Goal: Task Accomplishment & Management: Manage account settings

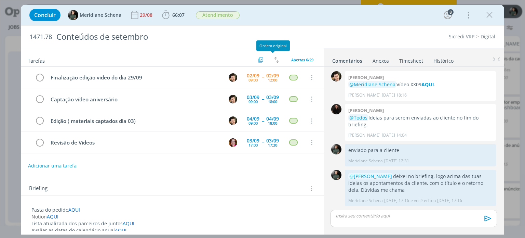
scroll to position [960, 0]
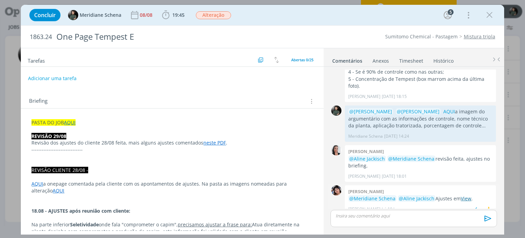
click at [461, 195] on link "View" at bounding box center [466, 198] width 11 height 6
click at [208, 144] on link "neste PDF" at bounding box center [215, 142] width 23 height 6
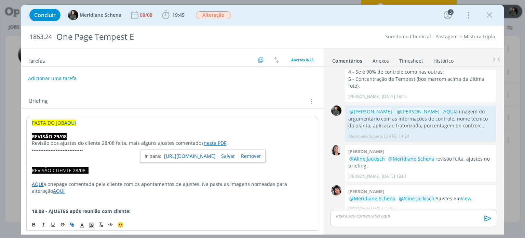
click at [209, 155] on link "https://sobeae.sharepoint.com/:b:/s/SOBEAE/ETMBuLHRXGBCjlrPJihvMocBVO8kgqMdja2b…" at bounding box center [190, 156] width 52 height 9
click at [463, 195] on link "View" at bounding box center [466, 198] width 11 height 6
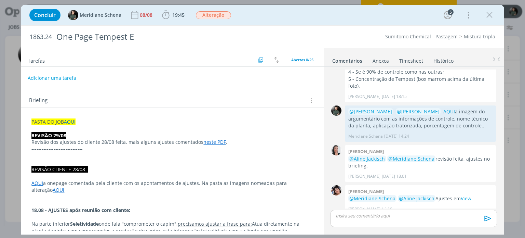
click at [73, 77] on button "Adicionar uma tarefa" at bounding box center [52, 78] width 49 height 12
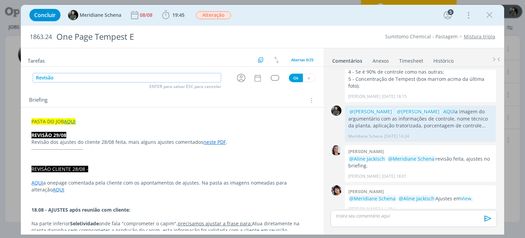
type input "Revisão"
click at [238, 79] on icon "dialog" at bounding box center [241, 78] width 9 height 9
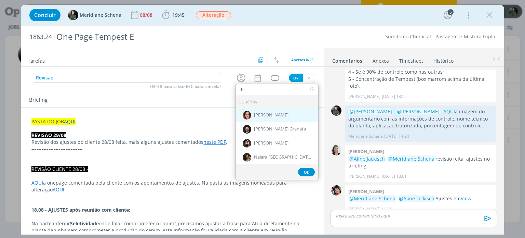
type input "br"
click at [261, 113] on span "[PERSON_NAME]" at bounding box center [271, 115] width 35 height 5
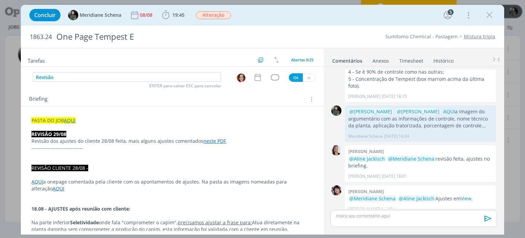
click at [259, 83] on div "Tarefas Usar Job de template Criar template a partir deste job Visualizar Templ…" at bounding box center [172, 139] width 303 height 182
click at [257, 79] on icon "dialog" at bounding box center [257, 77] width 9 height 9
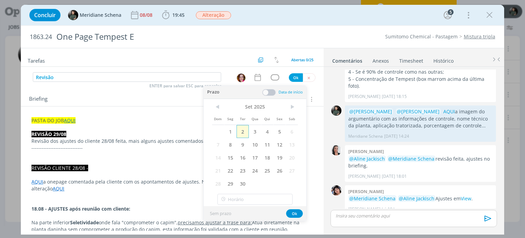
click at [246, 130] on span "2" at bounding box center [243, 131] width 12 height 13
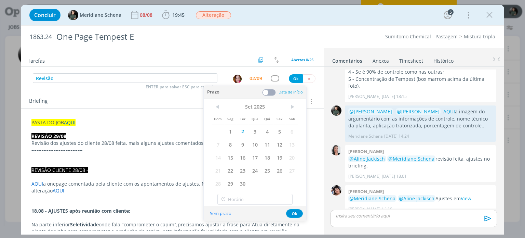
click at [273, 92] on span at bounding box center [269, 92] width 14 height 7
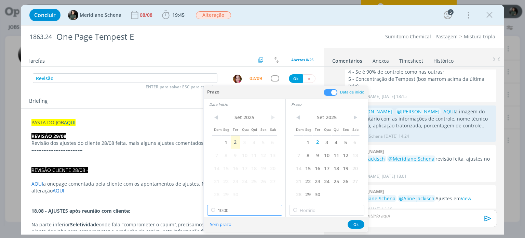
click at [254, 213] on input "10:00" at bounding box center [244, 210] width 75 height 11
click at [234, 175] on div "09:45" at bounding box center [245, 179] width 77 height 12
type input "09:45"
click at [299, 203] on div "< Set 2025 > Dom Seg Ter Qua Qui Sex Sab 1 2 3 4 5 6 7 8 9 10 11 12 13 14 15 16…" at bounding box center [327, 162] width 82 height 107
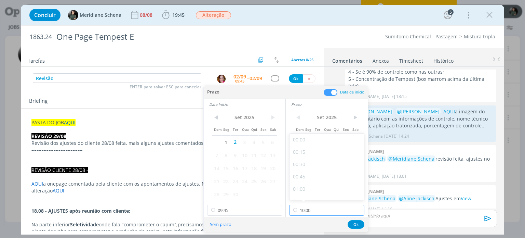
click at [312, 210] on input "10:00" at bounding box center [326, 210] width 75 height 11
click at [311, 170] on div "10:15" at bounding box center [328, 170] width 77 height 12
type input "10:15"
click at [356, 224] on button "Ok" at bounding box center [356, 224] width 17 height 9
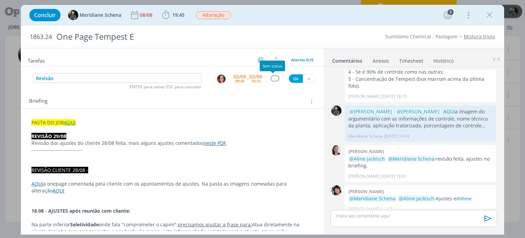
click at [272, 78] on div "dialog" at bounding box center [275, 78] width 9 height 6
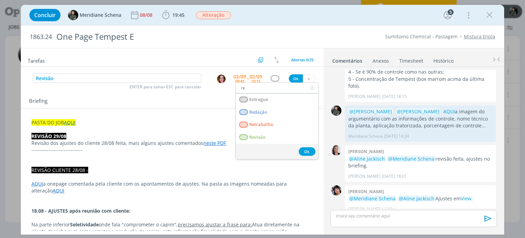
type input "re"
click at [269, 129] on link "Retrabalho" at bounding box center [277, 124] width 82 height 13
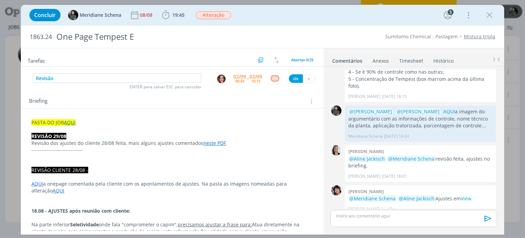
click at [271, 77] on div "dialog" at bounding box center [275, 78] width 9 height 6
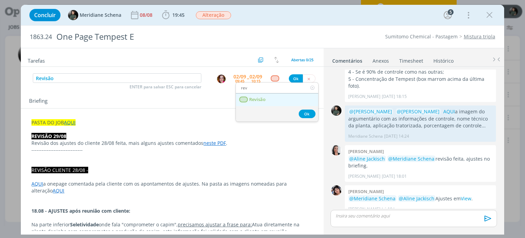
type input "rev"
click at [286, 104] on link "Revisão" at bounding box center [277, 99] width 82 height 13
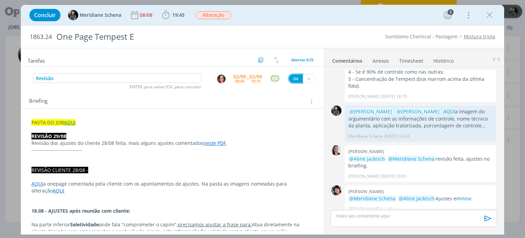
click at [295, 79] on button "Ok" at bounding box center [296, 78] width 14 height 9
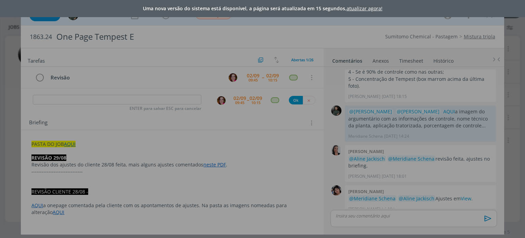
click at [362, 9] on link "atualizar agora!" at bounding box center [365, 8] width 36 height 6
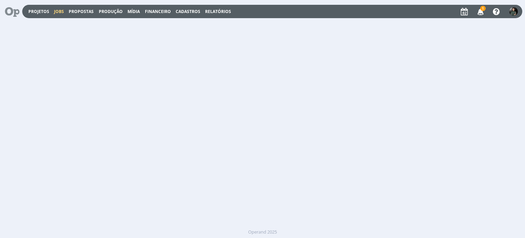
click at [60, 11] on link "Jobs" at bounding box center [59, 12] width 10 height 6
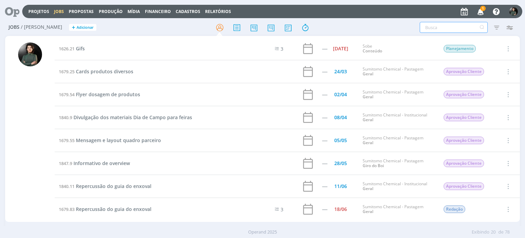
click at [444, 25] on input "text" at bounding box center [454, 27] width 68 height 11
type input "banner"
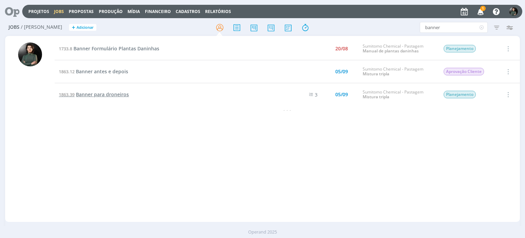
click at [104, 95] on span "Banner para droneiros" at bounding box center [102, 94] width 53 height 6
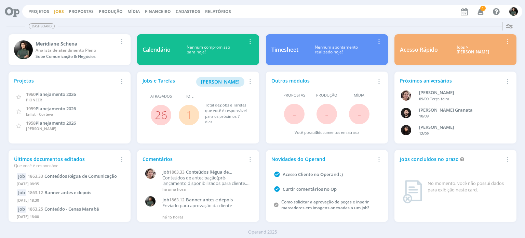
click at [56, 11] on link "Jobs" at bounding box center [59, 12] width 10 height 6
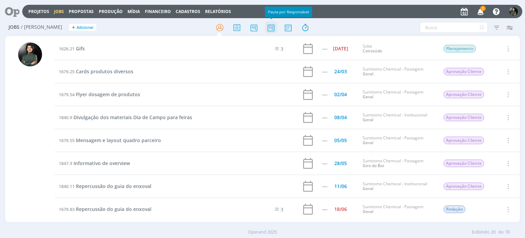
click at [270, 29] on icon at bounding box center [271, 27] width 12 height 13
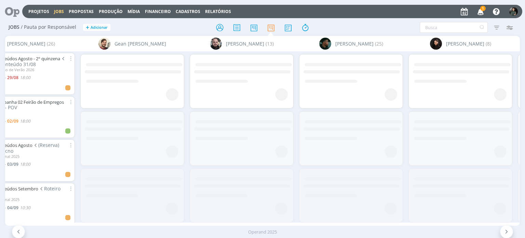
scroll to position [0, 942]
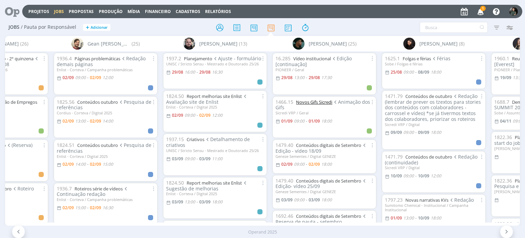
click at [323, 103] on link "Novos Gifs Sicredi" at bounding box center [314, 102] width 36 height 6
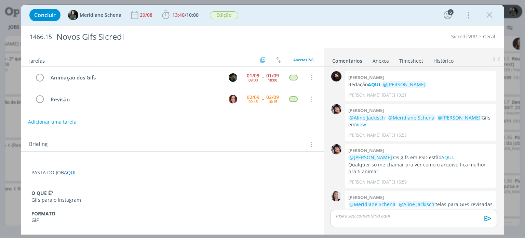
scroll to position [79, 0]
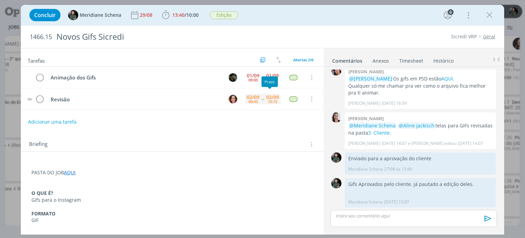
click at [265, 100] on div "02/09 10:15" at bounding box center [273, 99] width 16 height 15
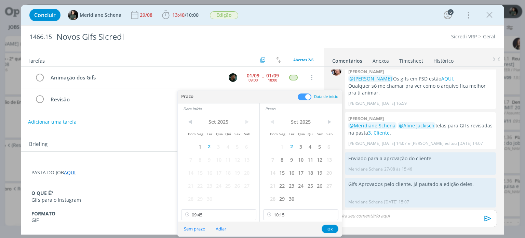
click at [156, 112] on div "Animação dos Gifs 01/09 09:00 -- 01/09 18:00 Cancelar Revisão 02/09 09:45 -- 02…" at bounding box center [172, 91] width 303 height 49
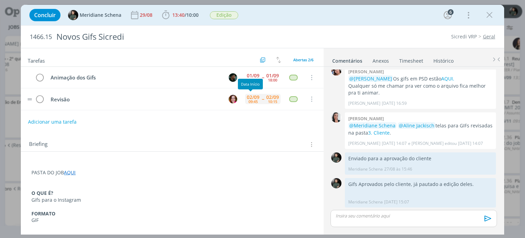
click at [249, 101] on div "09:45" at bounding box center [253, 102] width 9 height 4
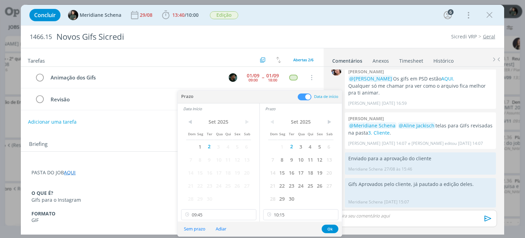
click at [167, 139] on div "Briefing Briefings Predefinidos Versões do Briefing Ver Briefing do Projeto" at bounding box center [172, 142] width 303 height 18
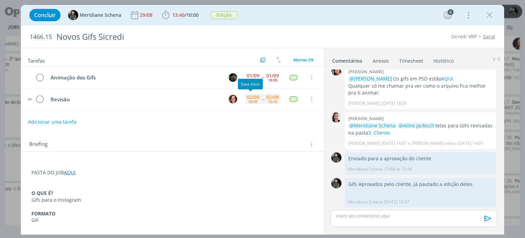
click at [257, 96] on div "02/09 09:45" at bounding box center [253, 99] width 16 height 10
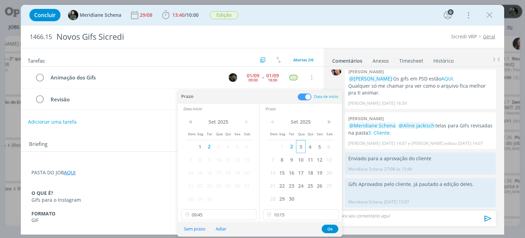
click at [301, 147] on span "3" at bounding box center [300, 146] width 9 height 13
click at [220, 144] on span "3" at bounding box center [218, 146] width 9 height 13
click at [201, 210] on input "09:45" at bounding box center [218, 214] width 75 height 11
click at [298, 214] on input "10:15" at bounding box center [300, 214] width 75 height 11
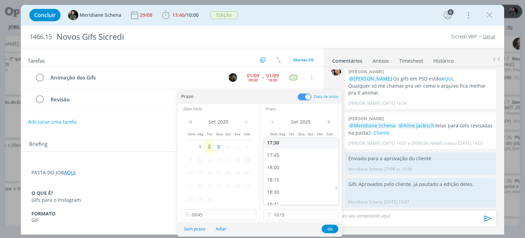
click at [286, 146] on div "17:30" at bounding box center [302, 142] width 77 height 12
type input "17:30"
click at [199, 217] on input "09:45" at bounding box center [218, 214] width 75 height 11
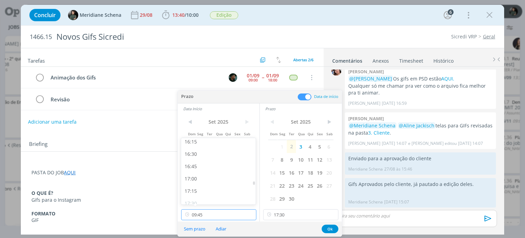
scroll to position [805, 0]
click at [202, 177] on div "17:00" at bounding box center [219, 177] width 77 height 12
type input "17:00"
click at [326, 229] on button "Ok" at bounding box center [330, 228] width 17 height 9
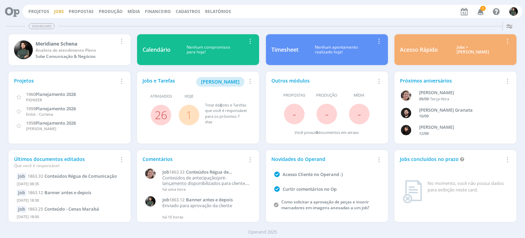
click at [59, 13] on link "Jobs" at bounding box center [59, 12] width 10 height 6
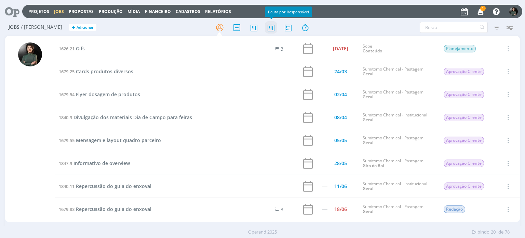
click at [270, 30] on icon at bounding box center [271, 27] width 12 height 13
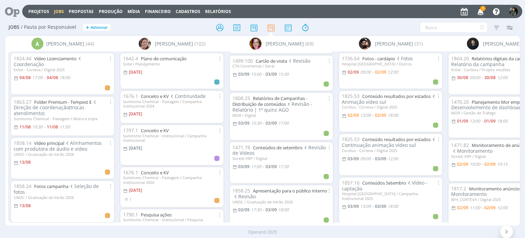
scroll to position [650, 0]
click at [273, 145] on link "Conteúdos de setembro" at bounding box center [278, 148] width 50 height 6
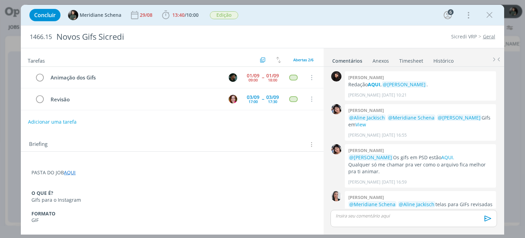
scroll to position [79, 0]
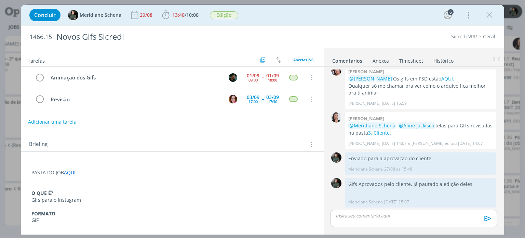
drag, startPoint x: 487, startPoint y: 17, endPoint x: 474, endPoint y: 0, distance: 21.2
click at [487, 17] on icon "dialog" at bounding box center [490, 15] width 10 height 10
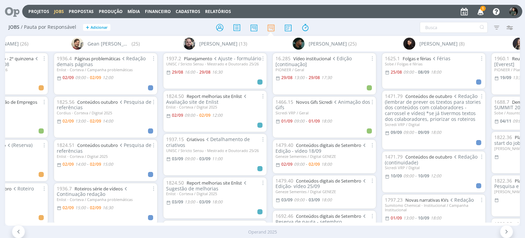
click at [278, 221] on div "A Alexandre Assumpção (44) Aline Jackisch (102) Bruna Bueno (69) Bruno Gassen (…" at bounding box center [262, 130] width 515 height 189
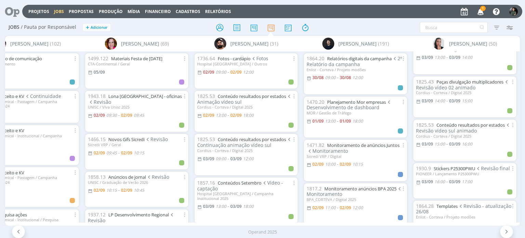
scroll to position [0, 142]
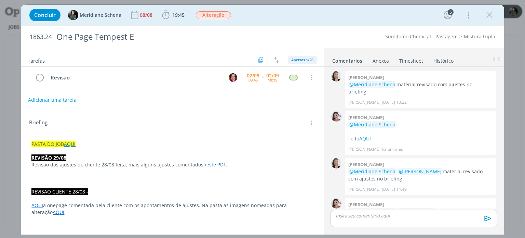
scroll to position [811, 0]
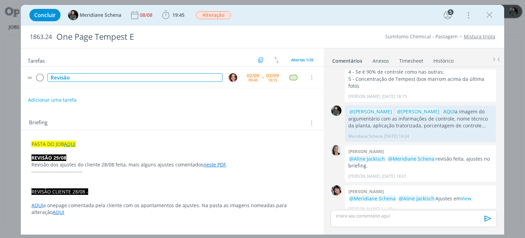
click at [80, 81] on div "Revisão" at bounding box center [135, 77] width 175 height 9
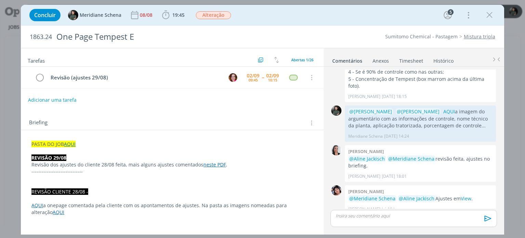
click at [245, 112] on div "Briefing Briefings Predefinidos Versões do Briefing Ver Briefing do Projeto" at bounding box center [172, 121] width 303 height 18
click at [212, 15] on span "Alteração" at bounding box center [213, 15] width 35 height 8
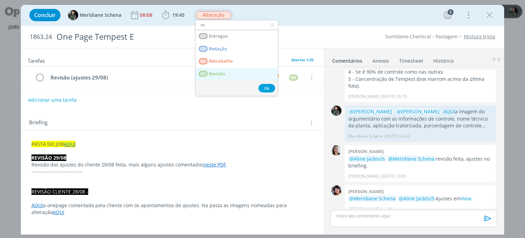
type input "re"
click at [226, 70] on link "Revisão" at bounding box center [237, 74] width 82 height 13
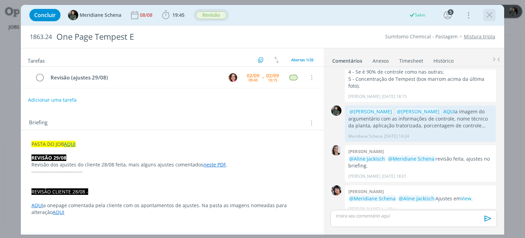
click at [493, 18] on icon "dialog" at bounding box center [490, 15] width 10 height 10
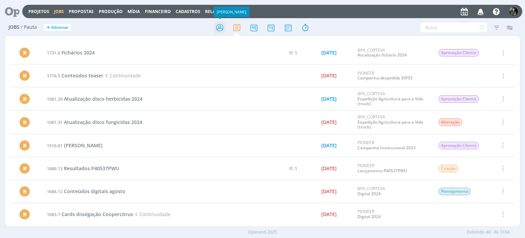
click at [222, 29] on icon at bounding box center [220, 27] width 12 height 13
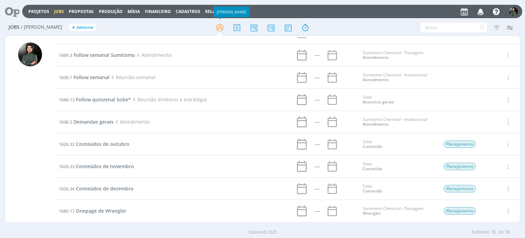
scroll to position [1388, 0]
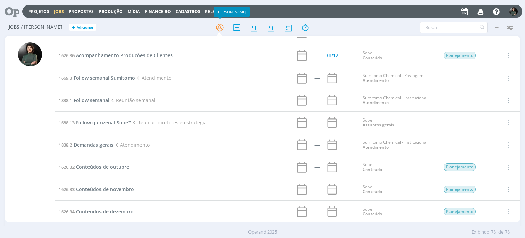
click at [485, 11] on icon "button" at bounding box center [481, 11] width 12 height 12
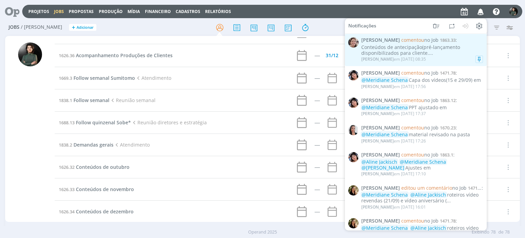
click at [453, 53] on div "Conteúdos de antecipação(pré-lançamento disponibilizados para cliente...." at bounding box center [423, 50] width 122 height 12
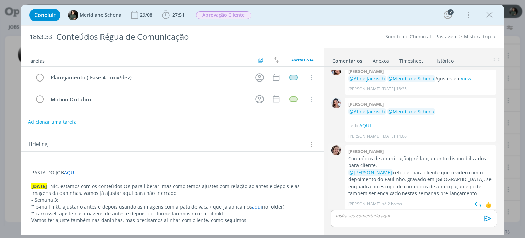
scroll to position [285, 0]
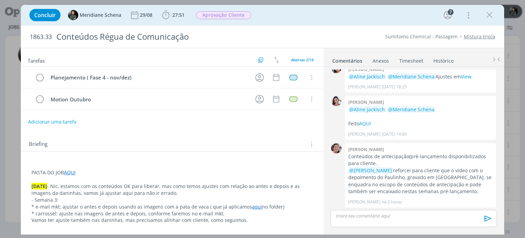
drag, startPoint x: 488, startPoint y: 18, endPoint x: 331, endPoint y: 84, distance: 170.3
click at [488, 17] on icon "dialog" at bounding box center [490, 15] width 10 height 10
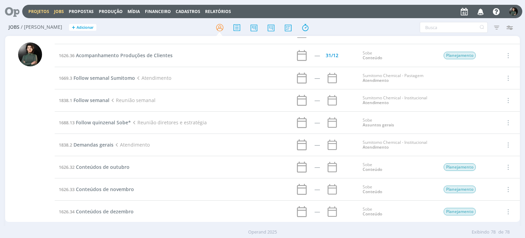
click at [38, 10] on link "Projetos" at bounding box center [38, 12] width 21 height 6
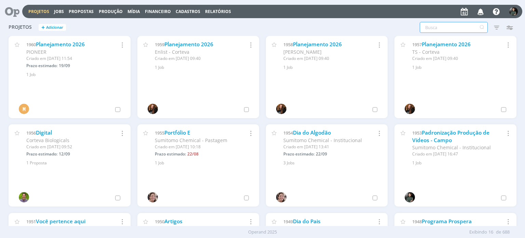
click at [447, 30] on input "text" at bounding box center [454, 27] width 68 height 11
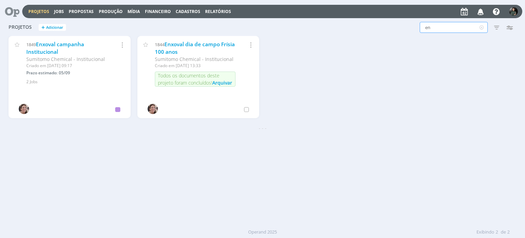
type input "e"
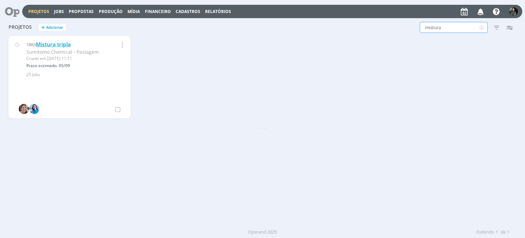
type input "mistura"
click at [71, 42] on link "Mistura tripla" at bounding box center [53, 44] width 35 height 7
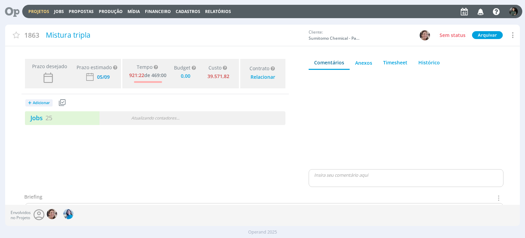
type input "0,00"
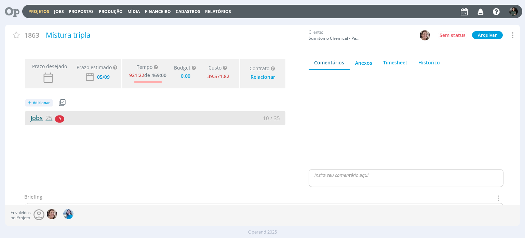
click at [31, 116] on link "Jobs 25" at bounding box center [38, 118] width 27 height 8
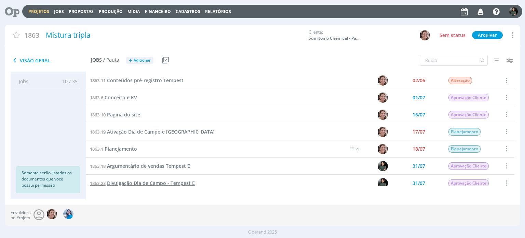
scroll to position [103, 0]
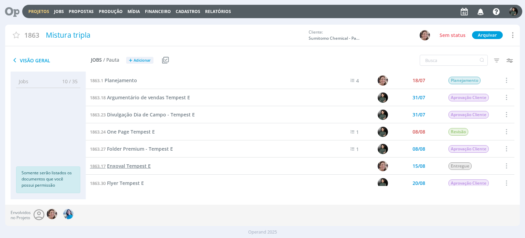
click at [135, 163] on span "Enxoval Tempest E" at bounding box center [129, 165] width 44 height 6
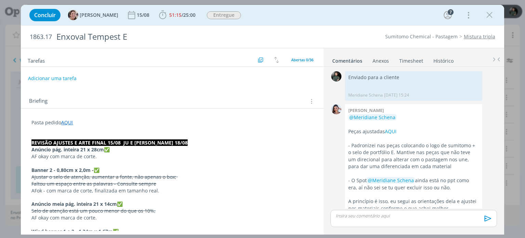
scroll to position [1021, 0]
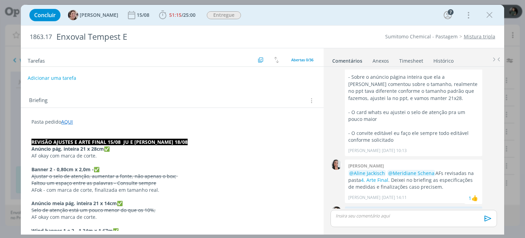
click at [73, 80] on button "Adicionar uma tarefa" at bounding box center [52, 78] width 49 height 12
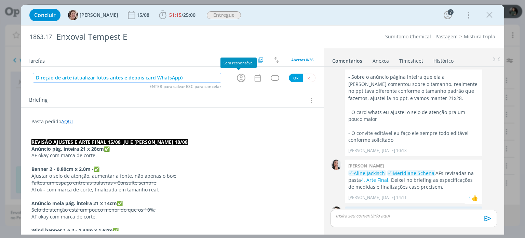
click at [239, 80] on icon "dialog" at bounding box center [241, 78] width 11 height 11
type input "Direção de arte (atualizar fotos antes e depois card WhatsApp)"
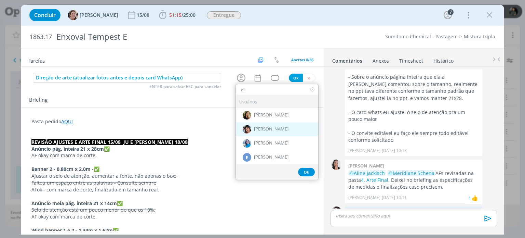
type input "eli"
click at [255, 127] on span "[PERSON_NAME]" at bounding box center [271, 129] width 35 height 5
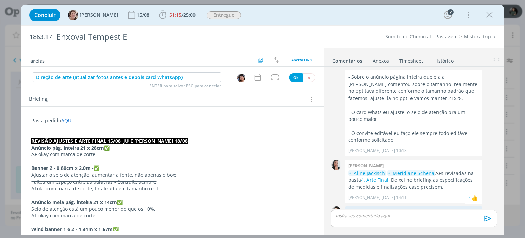
click at [254, 77] on icon "dialog" at bounding box center [257, 77] width 9 height 9
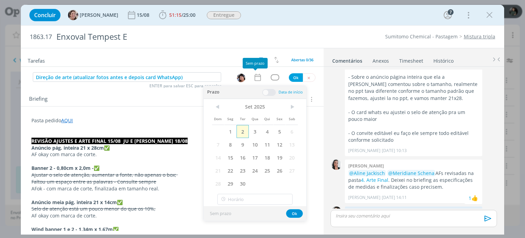
click at [239, 129] on span "2" at bounding box center [243, 131] width 12 height 13
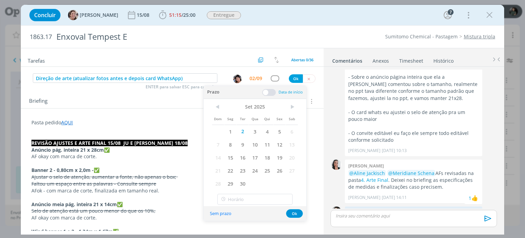
click at [271, 91] on span at bounding box center [269, 92] width 14 height 7
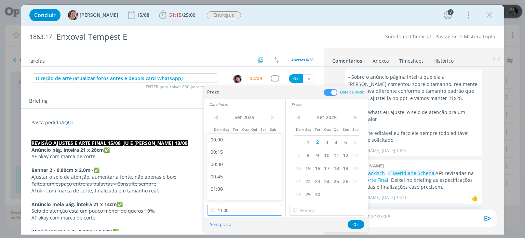
click at [230, 210] on input "11:00" at bounding box center [244, 210] width 75 height 11
click at [227, 169] on div "10:30" at bounding box center [245, 167] width 77 height 12
type input "10:30"
type input "11:00"
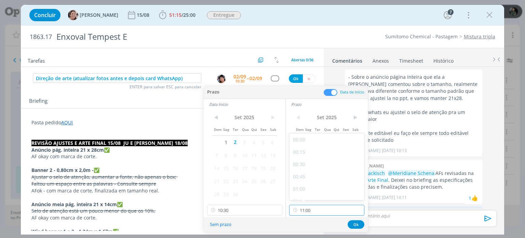
click at [317, 206] on input "11:00" at bounding box center [326, 210] width 75 height 11
click at [310, 191] on div "11:00" at bounding box center [328, 191] width 77 height 12
click at [354, 224] on button "Ok" at bounding box center [356, 224] width 17 height 9
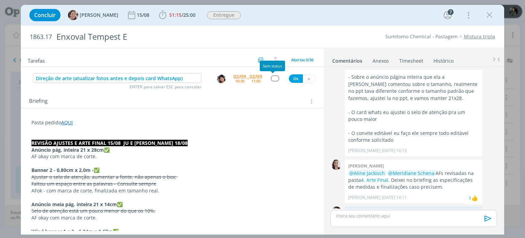
click at [271, 76] on div "dialog" at bounding box center [275, 78] width 9 height 6
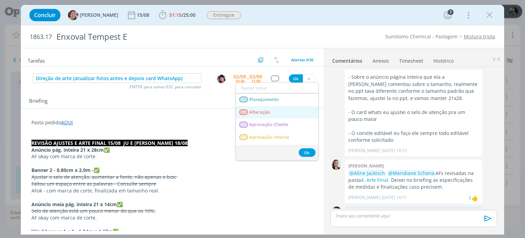
drag, startPoint x: 261, startPoint y: 112, endPoint x: 268, endPoint y: 103, distance: 11.0
click at [261, 112] on span "Alteração" at bounding box center [260, 111] width 21 height 5
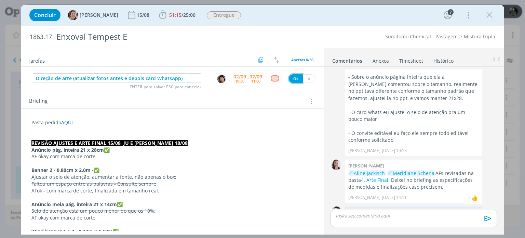
click at [292, 77] on button "Ok" at bounding box center [296, 78] width 14 height 9
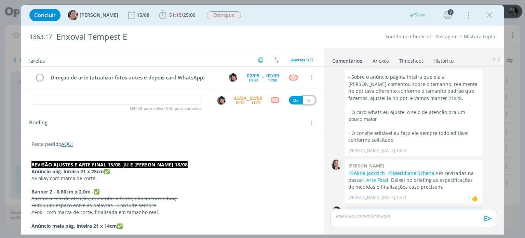
click at [309, 101] on button "dialog" at bounding box center [309, 100] width 13 height 9
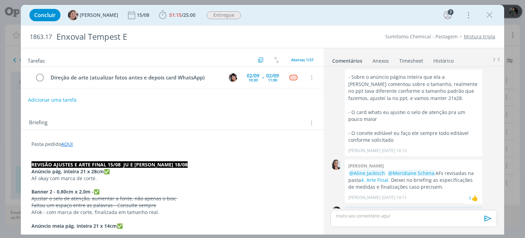
click at [217, 9] on span "Entregue" at bounding box center [224, 15] width 39 height 12
click at [215, 13] on span "Entregue" at bounding box center [224, 15] width 34 height 8
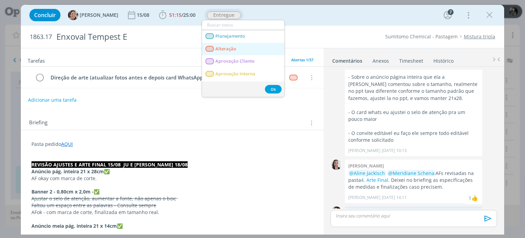
click at [225, 49] on span "Alteração" at bounding box center [226, 48] width 21 height 5
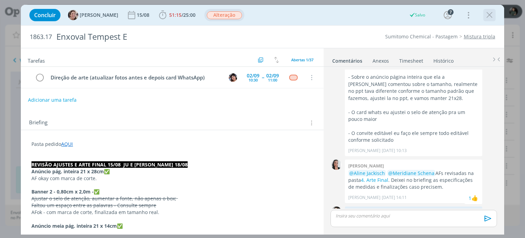
click at [488, 17] on icon "dialog" at bounding box center [490, 15] width 10 height 10
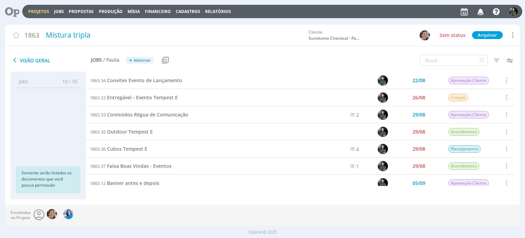
scroll to position [308, 0]
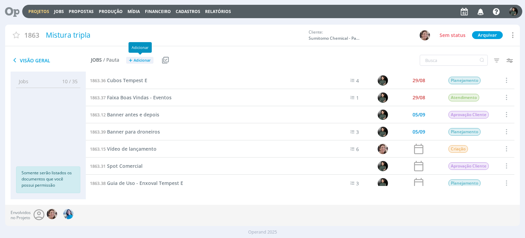
click at [142, 60] on span "Adicionar" at bounding box center [142, 60] width 17 height 4
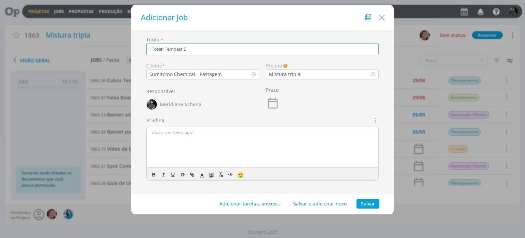
type input "Toten Tempest E"
click at [368, 199] on button "Salvar" at bounding box center [368, 204] width 23 height 10
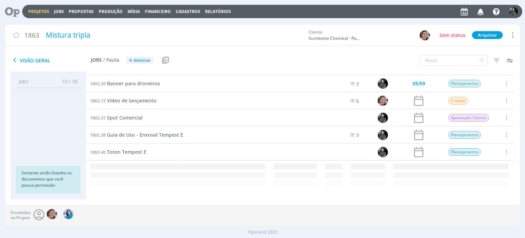
click at [138, 57] on button "+ Adicionar" at bounding box center [139, 60] width 27 height 7
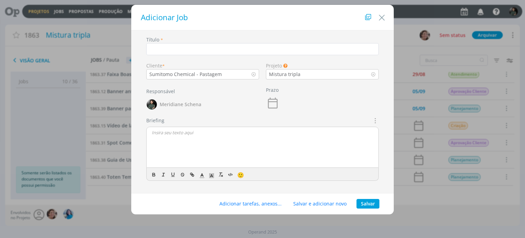
scroll to position [331, 0]
click at [138, 60] on div "Título * Cliente * Sumitomo Chemical - Pastagem Projeto Os Jobs sem um projeto …" at bounding box center [263, 114] width 256 height 156
click at [172, 49] on input "dialog" at bounding box center [262, 49] width 233 height 12
click at [164, 50] on input "Telas Boas vindas Eventos" at bounding box center [262, 49] width 233 height 12
type input "Tela Boas vindas Eventos"
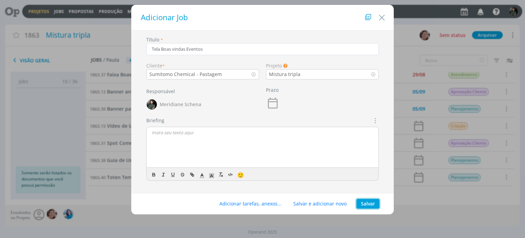
click at [366, 202] on button "Salvar" at bounding box center [368, 204] width 23 height 10
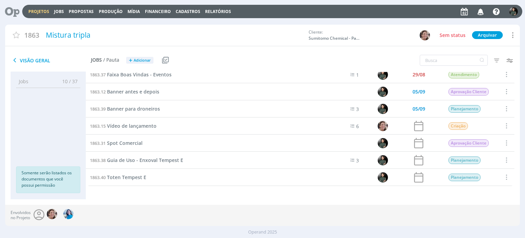
scroll to position [348, 0]
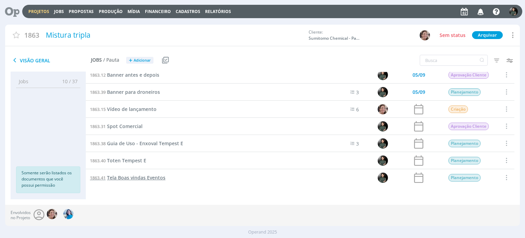
click at [135, 178] on span "Tela Boas vindas Eventos" at bounding box center [136, 177] width 58 height 6
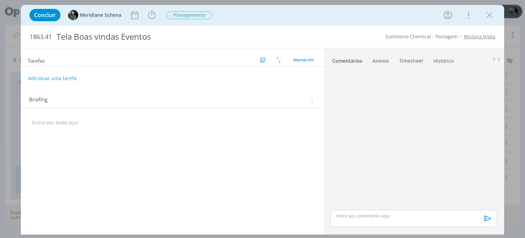
click at [52, 134] on div "Tarefas Usar Job de template Criar template a partir deste job Visualizar Templ…" at bounding box center [172, 139] width 303 height 182
click at [57, 123] on p "dialog" at bounding box center [172, 122] width 282 height 7
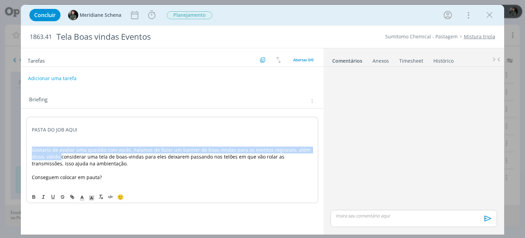
drag, startPoint x: 60, startPoint y: 154, endPoint x: 23, endPoint y: 152, distance: 37.7
click at [23, 152] on div "PASTA DO JOB AQUI Gostaria de avaliar uma questão com vocês. Falamos de fazer u…" at bounding box center [172, 156] width 303 height 97
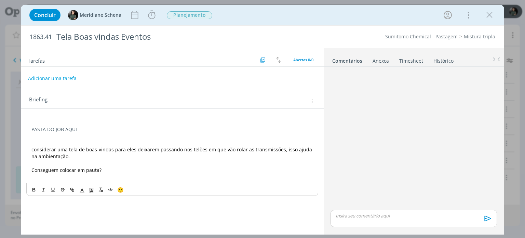
click at [178, 227] on div "Tarefas Usar Job de template Criar template a partir deste job Visualizar Templ…" at bounding box center [172, 139] width 303 height 182
click at [114, 170] on p "Conseguem colocar em pauta?" at bounding box center [172, 170] width 282 height 7
drag, startPoint x: 113, startPoint y: 170, endPoint x: 20, endPoint y: 172, distance: 92.7
click at [20, 172] on div "Concluir Meridiane Schena Iniciar Apontar Data * 02/09/2025 Horas * 00:00 Taref…" at bounding box center [262, 119] width 525 height 238
drag, startPoint x: 71, startPoint y: 131, endPoint x: 23, endPoint y: 131, distance: 48.6
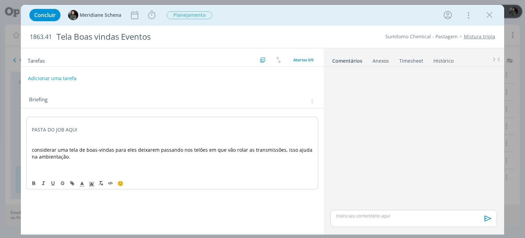
click at [23, 131] on div "PASTA DO JOB AQUI considerar uma tela de boas-vindas para eles deixarem passand…" at bounding box center [172, 149] width 303 height 83
click at [31, 182] on icon "dialog" at bounding box center [33, 182] width 5 height 5
click at [106, 130] on p "PASTA DO JOB AQUI" at bounding box center [172, 129] width 281 height 7
click at [90, 161] on p "dialog" at bounding box center [172, 163] width 281 height 7
click at [97, 127] on p "PASTA DO JOB AQUI" at bounding box center [172, 129] width 282 height 7
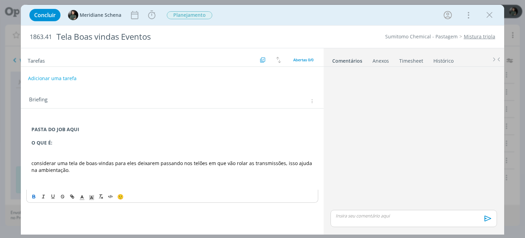
click at [85, 128] on p "PASTA DO JOB AQUI" at bounding box center [172, 129] width 282 height 7
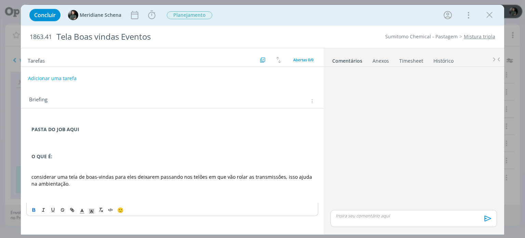
click at [63, 157] on p "O QUE É:" at bounding box center [172, 156] width 282 height 7
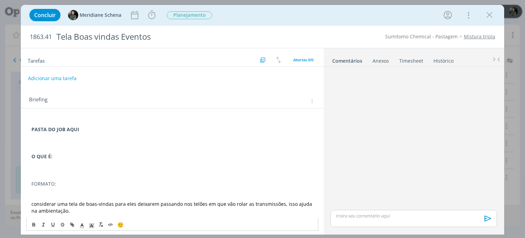
drag, startPoint x: 56, startPoint y: 181, endPoint x: 16, endPoint y: 191, distance: 41.2
click at [11, 182] on div "Concluir Meridiane Schena Iniciar Apontar Data * 02/09/2025 Horas * 00:00 Taref…" at bounding box center [262, 119] width 525 height 238
click at [31, 225] on icon "dialog" at bounding box center [33, 224] width 5 height 5
click at [64, 187] on p "dialog" at bounding box center [172, 190] width 282 height 7
drag, startPoint x: 66, startPoint y: 208, endPoint x: 28, endPoint y: 207, distance: 38.3
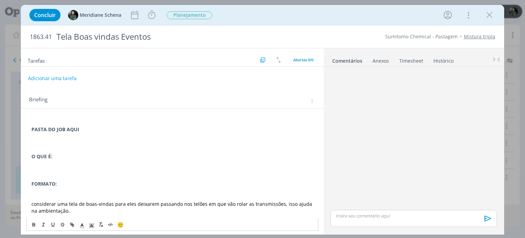
click at [28, 207] on div "PASTA DO JOB AQUI O QUE É: FORMATO: considerar uma tela de boas-vindas para ele…" at bounding box center [172, 174] width 292 height 114
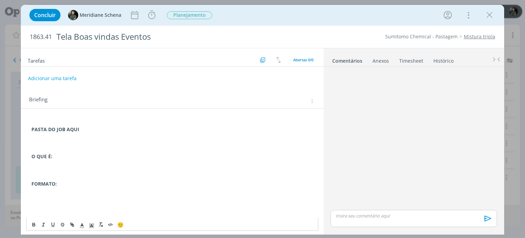
click at [86, 147] on p "dialog" at bounding box center [172, 149] width 282 height 7
click at [77, 155] on p "O QUE É:" at bounding box center [172, 156] width 282 height 7
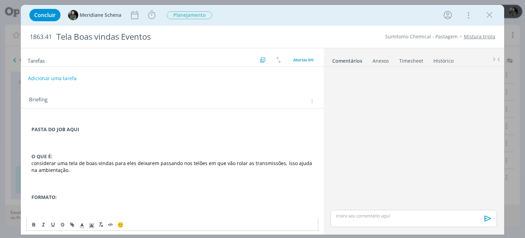
click at [75, 156] on p "O QUE É:" at bounding box center [172, 156] width 282 height 7
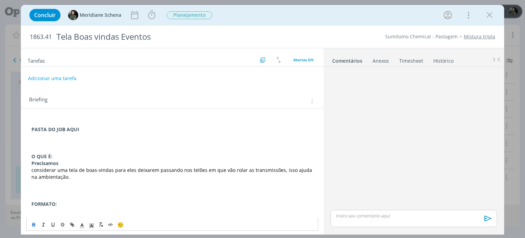
drag, startPoint x: 62, startPoint y: 162, endPoint x: 14, endPoint y: 164, distance: 47.9
click at [14, 164] on div "Concluir Meridiane Schena Iniciar Apontar Data * 02/09/2025 Horas * 00:00 Taref…" at bounding box center [262, 119] width 525 height 238
click at [35, 221] on button "dialog" at bounding box center [34, 224] width 10 height 8
click at [66, 156] on p "O QUE É:" at bounding box center [172, 156] width 282 height 7
click at [63, 163] on p "Precisamos" at bounding box center [172, 163] width 282 height 7
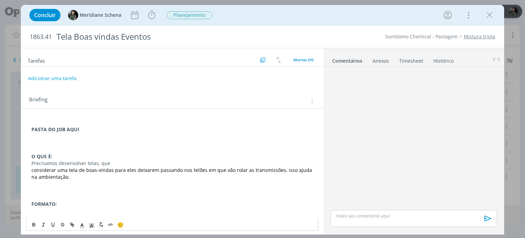
click at [114, 162] on p "Precisamos desenvolver telas, que" at bounding box center [172, 163] width 282 height 7
click at [68, 172] on span "considerar uma tela de boas-vindas para eles deixarem passando nos telões em qu…" at bounding box center [172, 173] width 282 height 13
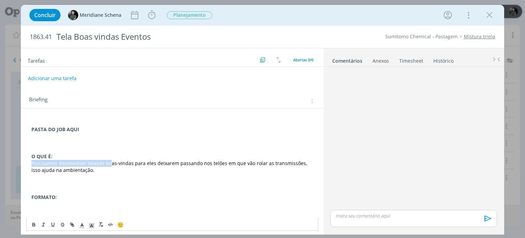
drag, startPoint x: 109, startPoint y: 164, endPoint x: 29, endPoint y: 165, distance: 80.4
click at [29, 165] on div "PASTA DO JOB AQUI O QUE É: Precisamos desenvolver telas de boas-vindas para ele…" at bounding box center [172, 177] width 292 height 120
click at [81, 226] on polyline "dialog" at bounding box center [82, 224] width 2 height 3
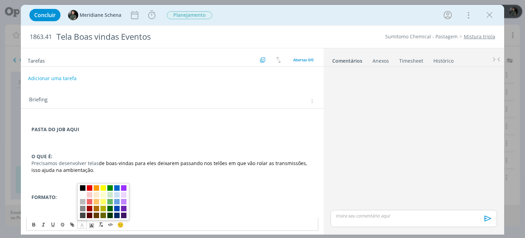
click at [83, 188] on span "dialog" at bounding box center [82, 187] width 5 height 5
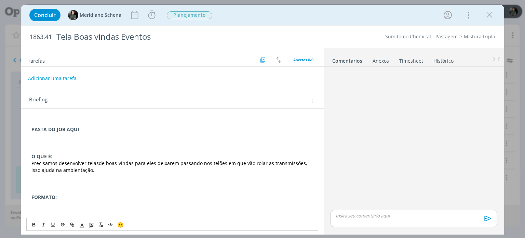
click at [118, 180] on p "dialog" at bounding box center [172, 183] width 282 height 7
click at [134, 162] on span "de boas-vindas para eles deixarem passando nos telões em que vão rolar as trans…" at bounding box center [169, 166] width 277 height 13
click at [143, 162] on span "de boas-vindas para eles deixarem passando nos telões em que vão rolar as trans…" at bounding box center [169, 166] width 277 height 13
drag, startPoint x: 205, startPoint y: 162, endPoint x: 269, endPoint y: 164, distance: 64.0
click at [269, 164] on span "de boas-vindas para que fiquem passando nos eles deixarem passando nos telões e…" at bounding box center [170, 166] width 279 height 13
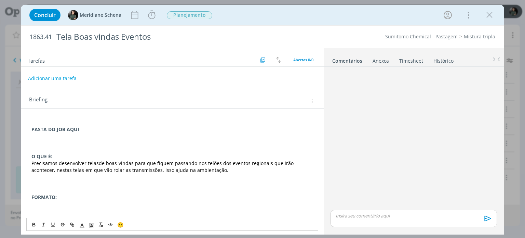
click at [86, 169] on span "de boas-vindas para que fiquem passando nos telões dos eventos regionais que ir…" at bounding box center [163, 166] width 264 height 13
click at [151, 169] on span "de boas-vindas para que fiquem passando nos telões dos eventos regionais que ir…" at bounding box center [163, 166] width 264 height 13
click at [75, 198] on p "FORMATO:" at bounding box center [172, 197] width 282 height 7
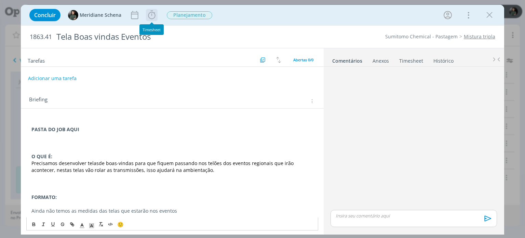
click at [153, 16] on icon "dialog" at bounding box center [152, 15] width 10 height 10
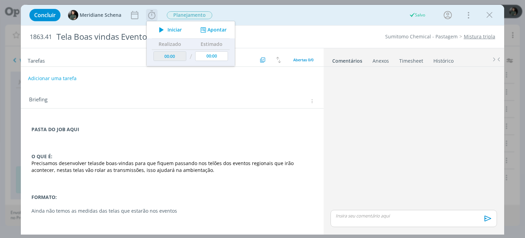
click at [166, 30] on icon "dialog" at bounding box center [162, 29] width 12 height 9
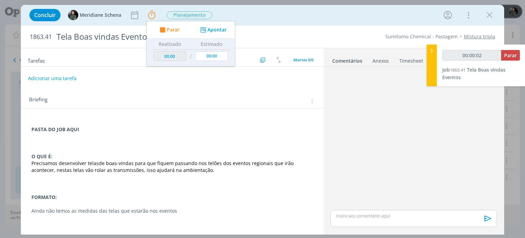
click at [149, 166] on span "de boas-vindas para que fiquem passando nos telões dos eventos regionais que ir…" at bounding box center [163, 166] width 264 height 13
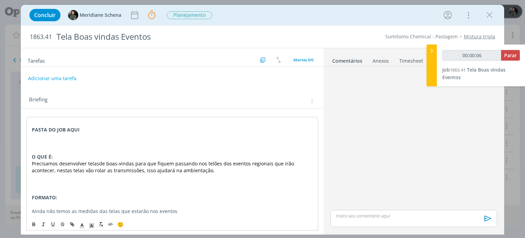
click at [183, 210] on p "Ainda não temos as medidas das telas que estarão nos eventos" at bounding box center [172, 211] width 281 height 7
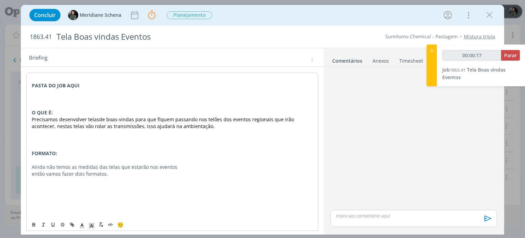
scroll to position [51, 0]
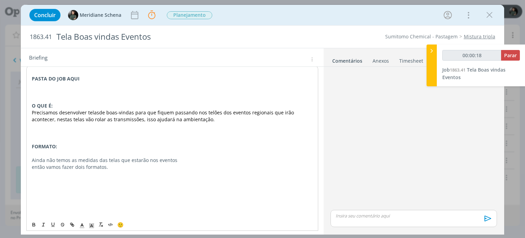
click at [45, 174] on p "dialog" at bounding box center [172, 173] width 281 height 7
click at [67, 193] on p "Quadrada: 1920x1920" at bounding box center [172, 194] width 281 height 7
click at [69, 181] on p "Horizontal: 1920x 1080" at bounding box center [172, 180] width 281 height 7
click at [110, 188] on p "dialog" at bounding box center [172, 187] width 281 height 7
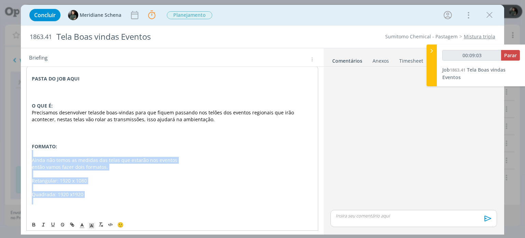
drag, startPoint x: 91, startPoint y: 198, endPoint x: 21, endPoint y: 150, distance: 84.3
click at [21, 150] on div "PASTA DO JOB AQUI O QUE É: Precisamos desenvolver telas de boas-vindas para que…" at bounding box center [172, 180] width 303 height 247
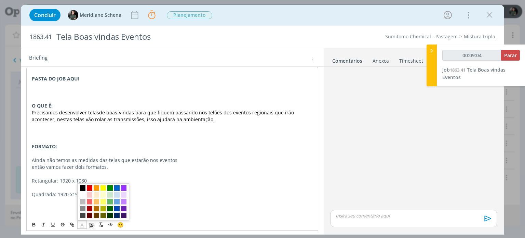
click at [82, 226] on icon "dialog" at bounding box center [82, 225] width 6 height 6
click at [82, 188] on span "dialog" at bounding box center [82, 187] width 5 height 5
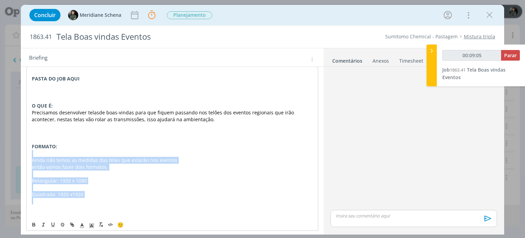
click at [116, 201] on p "dialog" at bounding box center [172, 200] width 281 height 7
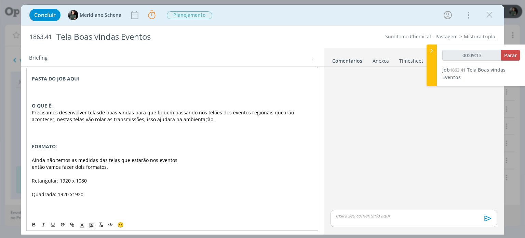
click at [95, 197] on p "dialog" at bounding box center [172, 200] width 281 height 7
click at [129, 211] on p "Precisamos seguir a Identidade do KV de TEmpest" at bounding box center [172, 214] width 281 height 7
drag, startPoint x: 152, startPoint y: 210, endPoint x: 28, endPoint y: 214, distance: 123.9
click at [28, 214] on div "PASTA DO JOB AQUI O QUE É: Precisamos desenvolver telas de boas-vindas para que…" at bounding box center [172, 184] width 292 height 236
click at [80, 226] on icon "dialog" at bounding box center [82, 225] width 6 height 6
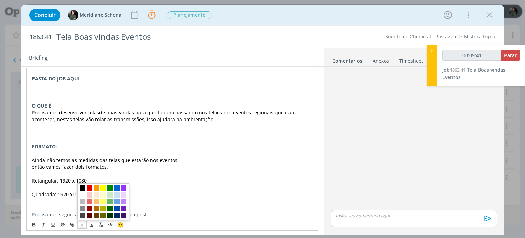
click at [82, 190] on span "dialog" at bounding box center [82, 187] width 5 height 5
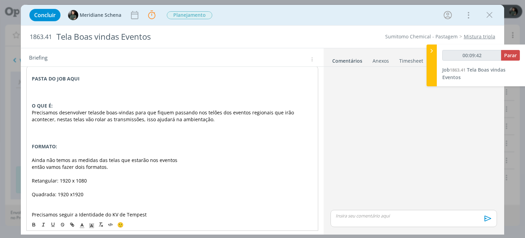
click at [156, 212] on p "Precisamos seguir a Identidade do KV de Tempest" at bounding box center [172, 214] width 281 height 7
click at [158, 216] on p "Precisamos seguir a Identidade do KV de Tempest" at bounding box center [172, 214] width 282 height 7
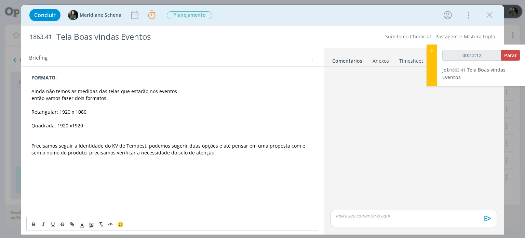
click at [144, 145] on span "Precisamos seguir a Identidade do KV de Tempest, podemos sugerir duas opções e …" at bounding box center [168, 148] width 275 height 13
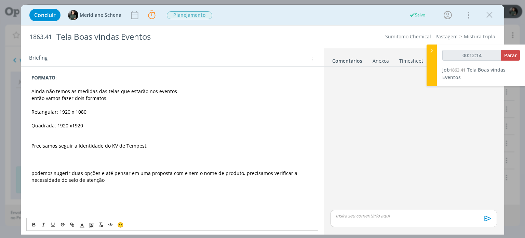
click at [187, 119] on p "dialog" at bounding box center [172, 118] width 282 height 7
click at [159, 145] on p "Precisamos seguir a Identidade do KV de Tempest," at bounding box center [172, 145] width 282 height 7
click at [33, 173] on span "podemos sugerir duas opções e até pensar em uma proposta com e sem o nome de pr…" at bounding box center [164, 176] width 267 height 13
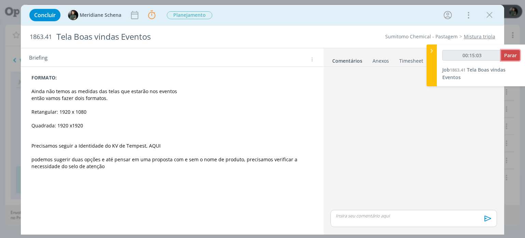
drag, startPoint x: 518, startPoint y: 56, endPoint x: 488, endPoint y: 65, distance: 30.9
click at [518, 56] on button "Parar" at bounding box center [510, 55] width 19 height 11
type input "00:16:00"
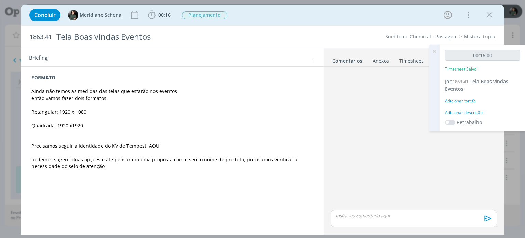
click at [452, 110] on div "Adicionar descrição" at bounding box center [482, 112] width 75 height 6
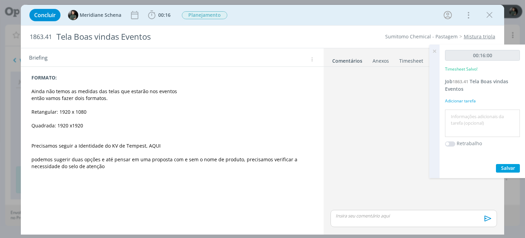
click at [453, 115] on textarea at bounding box center [482, 123] width 71 height 24
type textarea "Briefing do job"
click at [500, 166] on button "Salvar" at bounding box center [508, 168] width 24 height 9
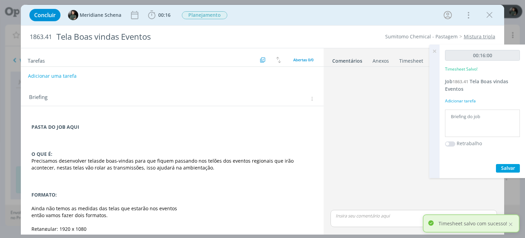
scroll to position [0, 0]
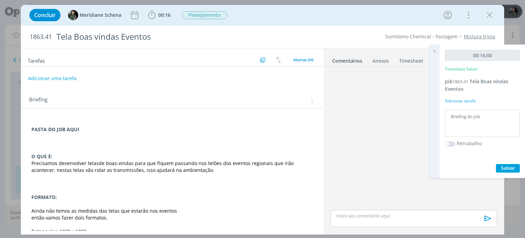
click at [435, 49] on icon at bounding box center [435, 50] width 12 height 13
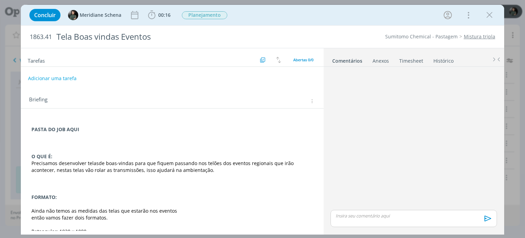
click at [47, 33] on span "1863.41" at bounding box center [41, 37] width 22 height 8
copy span "1863.41"
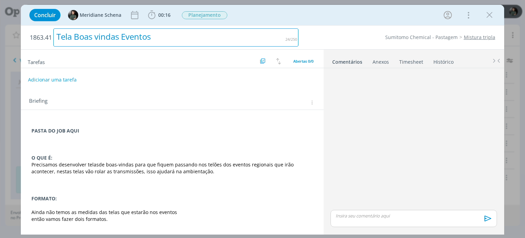
click at [118, 35] on div "Tela Boas vindas Eventos" at bounding box center [175, 37] width 245 height 18
copy div "Tela Boas vindas Eventos"
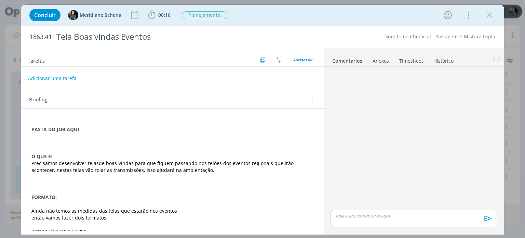
click at [109, 116] on div "PASTA DO JOB AQUI O QUE É: Precisamos desenvolver telas de boas-vindas para que…" at bounding box center [172, 241] width 303 height 267
click at [64, 122] on p "dialog" at bounding box center [172, 122] width 282 height 7
click at [80, 135] on p "dialog" at bounding box center [172, 136] width 281 height 7
drag, startPoint x: 67, startPoint y: 129, endPoint x: 84, endPoint y: 130, distance: 17.5
click at [84, 130] on p "PASTA DO JOB AQUI" at bounding box center [172, 129] width 281 height 7
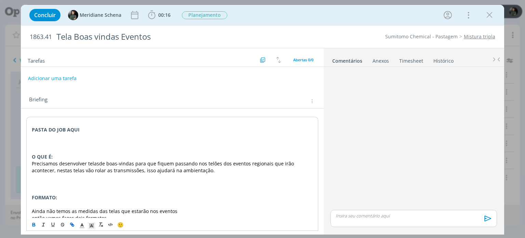
click at [74, 224] on icon "dialog" at bounding box center [71, 224] width 5 height 5
paste input "https://sobeae.sharepoint.com/:f:/s/SOBEAE/Eu2MCHs3Y3JCv8c7Tt5ibeEB-bSN4YRct6ji…"
click at [112, 143] on link "dialog" at bounding box center [111, 142] width 19 height 6
click at [181, 140] on p "dialog" at bounding box center [172, 143] width 281 height 7
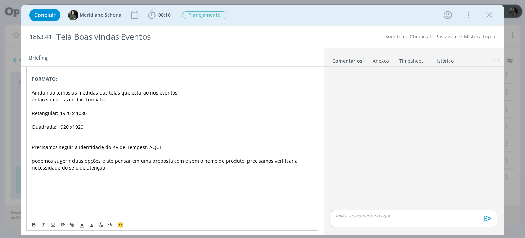
scroll to position [137, 0]
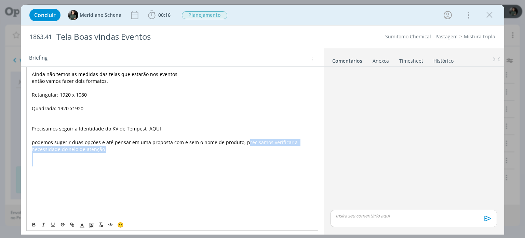
drag, startPoint x: 244, startPoint y: 140, endPoint x: 247, endPoint y: 159, distance: 19.0
click at [247, 159] on div "PASTA DO JOB AQUI O QUE É: Precisamos desenvolver telas de boas-vindas para que…" at bounding box center [172, 108] width 292 height 257
click at [73, 142] on span "podemos sugerir duas opções e até pensar em uma proposta com e sem o nome de pr…" at bounding box center [139, 142] width 214 height 6
drag, startPoint x: 71, startPoint y: 142, endPoint x: 77, endPoint y: 143, distance: 6.4
click at [77, 143] on span "podemos sugerir duas opções e até pensar em uma proposta com e sem o nome de pr…" at bounding box center [139, 142] width 214 height 6
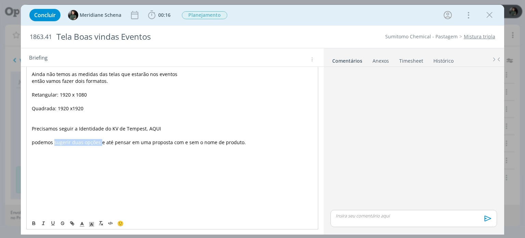
drag, startPoint x: 54, startPoint y: 142, endPoint x: 100, endPoint y: 145, distance: 45.9
click at [100, 145] on div "PASTA DO JOB AQUI O QUE É: Precisamos desenvolver telas de boas-vindas para que…" at bounding box center [172, 98] width 292 height 236
click at [34, 224] on icon "dialog" at bounding box center [34, 223] width 2 height 1
click at [55, 186] on p "dialog" at bounding box center [172, 189] width 281 height 7
click at [55, 140] on strong "sugerir duas opções" at bounding box center [76, 142] width 47 height 6
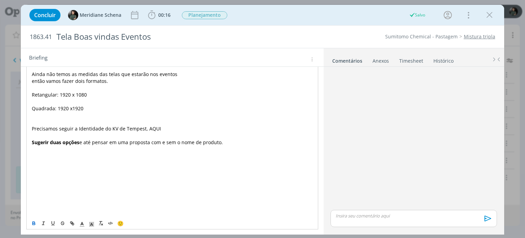
click at [89, 150] on p "dialog" at bounding box center [172, 149] width 281 height 7
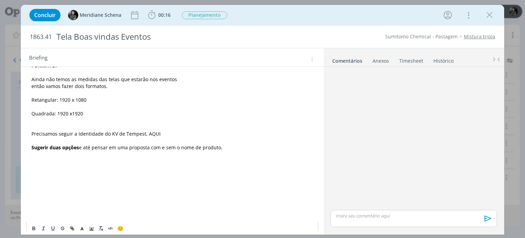
scroll to position [137, 0]
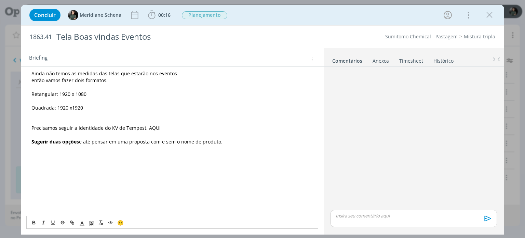
click at [170, 115] on p "dialog" at bounding box center [172, 114] width 282 height 7
drag, startPoint x: 145, startPoint y: 126, endPoint x: 161, endPoint y: 127, distance: 16.8
click at [161, 127] on p "Precisamos seguir a Identidade do KV de Tempest, AQUI" at bounding box center [172, 128] width 282 height 7
click at [72, 222] on icon "dialog" at bounding box center [73, 223] width 2 height 2
paste input "https://sobeae.sharepoint.com/:f:/s/SOBEAE/EsAT-6529spNkkonjwtWGngBo591b_d6j4Zp…"
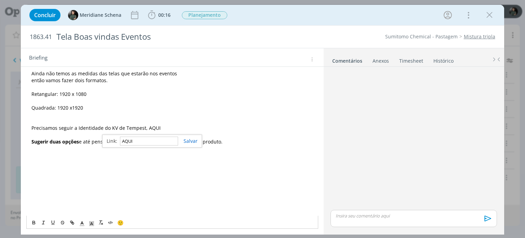
type input "https://sobeae.sharepoint.com/:f:/s/SOBEAE/EsAT-6529spNkkonjwtWGngBo591b_d6j4Zp…"
click at [194, 141] on link "dialog" at bounding box center [187, 141] width 19 height 6
click at [204, 119] on p "dialog" at bounding box center [172, 121] width 282 height 7
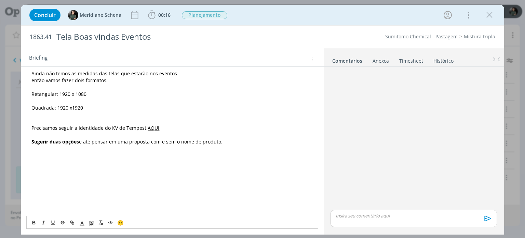
drag, startPoint x: 146, startPoint y: 127, endPoint x: 168, endPoint y: 127, distance: 22.2
click at [168, 127] on p "Precisamos seguir a Identidade do KV de Tempest, AQUI" at bounding box center [172, 128] width 282 height 7
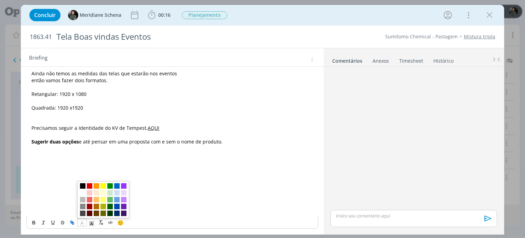
click at [81, 222] on polyline "dialog" at bounding box center [82, 222] width 2 height 3
click at [116, 185] on span "dialog" at bounding box center [116, 185] width 5 height 5
click at [137, 172] on p "dialog" at bounding box center [172, 175] width 282 height 7
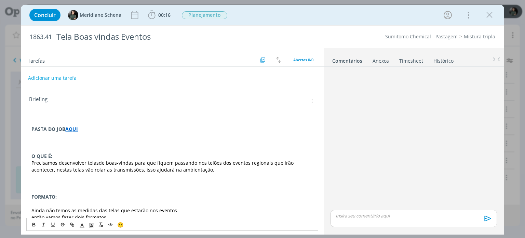
scroll to position [0, 0]
click at [56, 76] on button "Adicionar uma tarefa" at bounding box center [52, 78] width 49 height 12
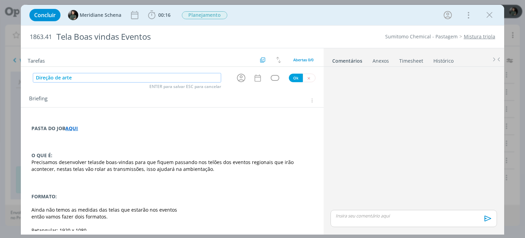
type input "Direção de arte"
click at [216, 96] on div "Briefing Briefings Predefinidos Versões do Briefing Ver Briefing do Projeto" at bounding box center [173, 100] width 288 height 9
click at [275, 78] on div "dialog" at bounding box center [275, 78] width 9 height 6
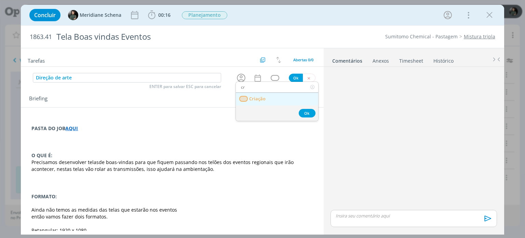
type input "cr"
click at [267, 100] on link "Criação" at bounding box center [277, 99] width 82 height 13
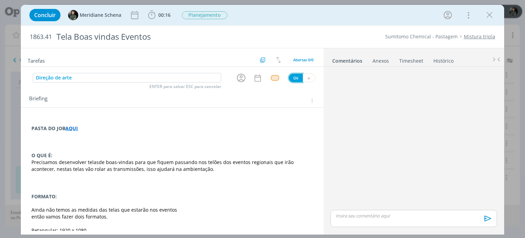
click at [289, 78] on button "Ok" at bounding box center [296, 78] width 14 height 9
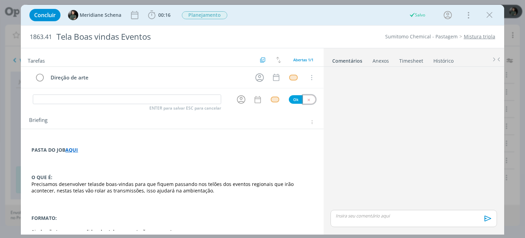
click at [307, 100] on icon "dialog" at bounding box center [309, 99] width 4 height 4
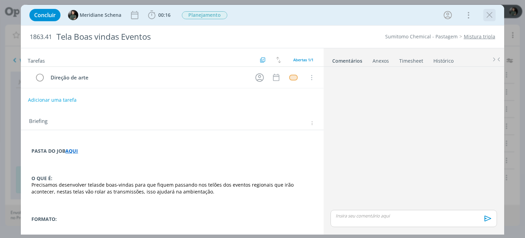
click at [494, 16] on icon "dialog" at bounding box center [490, 15] width 10 height 10
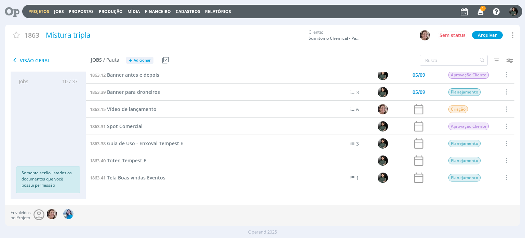
click at [143, 161] on span "Toten Tempest E" at bounding box center [126, 160] width 39 height 6
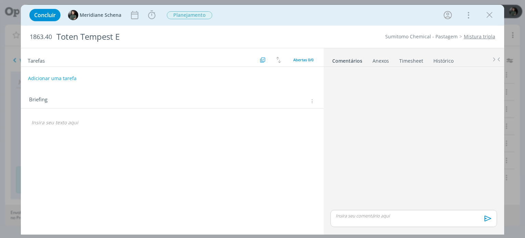
click at [56, 123] on p "dialog" at bounding box center [172, 122] width 282 height 7
click at [155, 13] on icon "dialog" at bounding box center [152, 15] width 10 height 10
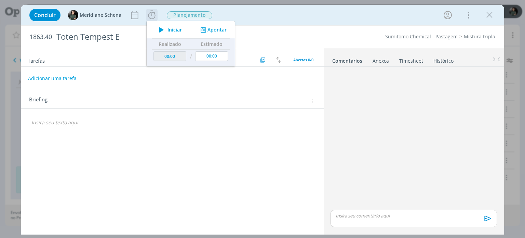
click at [173, 28] on span "Iniciar" at bounding box center [175, 29] width 14 height 5
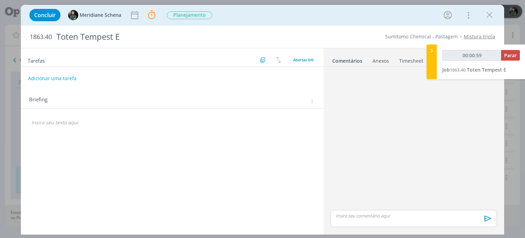
click at [31, 118] on div "dialog" at bounding box center [172, 123] width 292 height 12
type input "00:01:00"
click at [32, 119] on p "PASTA DO JOB AQUI" at bounding box center [172, 122] width 281 height 7
click at [79, 130] on p "PASTA DO JOB AQUI" at bounding box center [172, 129] width 281 height 7
drag, startPoint x: 79, startPoint y: 130, endPoint x: 54, endPoint y: 124, distance: 25.7
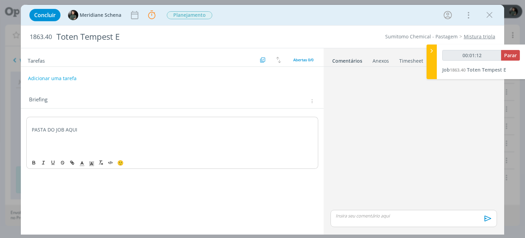
click at [54, 124] on div "PASTA DO JOB AQUI" at bounding box center [172, 136] width 292 height 39
click at [34, 162] on icon "dialog" at bounding box center [34, 162] width 2 height 1
click at [63, 138] on p "dialog" at bounding box center [172, 136] width 281 height 7
click at [104, 126] on p "PASTA DO JOB AQUI" at bounding box center [172, 129] width 281 height 7
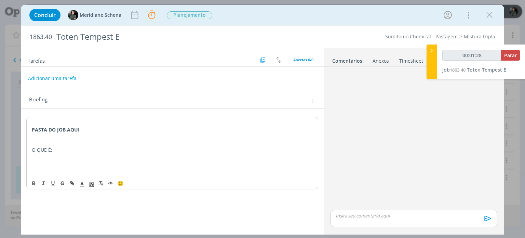
drag, startPoint x: 55, startPoint y: 152, endPoint x: 40, endPoint y: 151, distance: 15.8
click at [40, 144] on div "PASTA DO JOB AQUI O QUE É:" at bounding box center [172, 147] width 292 height 60
drag, startPoint x: 36, startPoint y: 183, endPoint x: 51, endPoint y: 163, distance: 24.5
click at [36, 182] on icon "dialog" at bounding box center [33, 182] width 5 height 5
click at [52, 162] on p "dialog" at bounding box center [172, 163] width 281 height 7
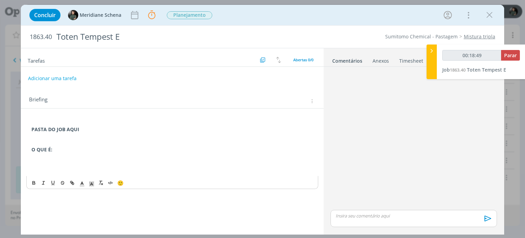
type input "00:18:50"
click at [507, 57] on span "Parar" at bounding box center [511, 55] width 13 height 6
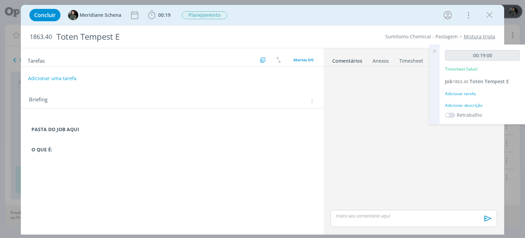
click at [435, 52] on icon at bounding box center [435, 50] width 12 height 13
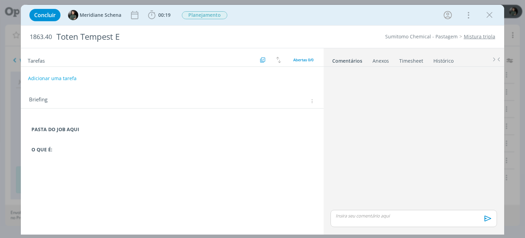
click at [411, 63] on link "Timesheet" at bounding box center [411, 59] width 25 height 10
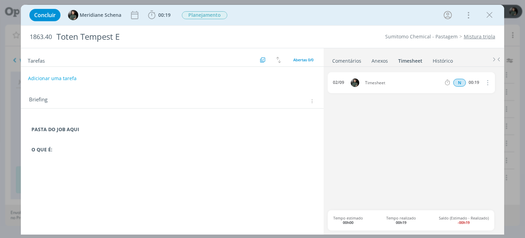
click at [489, 80] on icon "dialog" at bounding box center [488, 82] width 8 height 8
click at [467, 96] on link "Excluir" at bounding box center [468, 94] width 54 height 11
click at [479, 81] on button "Sim" at bounding box center [481, 83] width 13 height 8
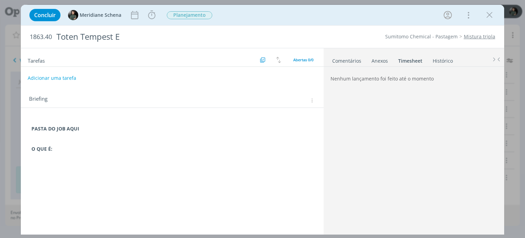
click at [67, 78] on button "Adicionar uma tarefa" at bounding box center [52, 78] width 49 height 12
type input "D"
click at [137, 141] on p "dialog" at bounding box center [172, 142] width 282 height 7
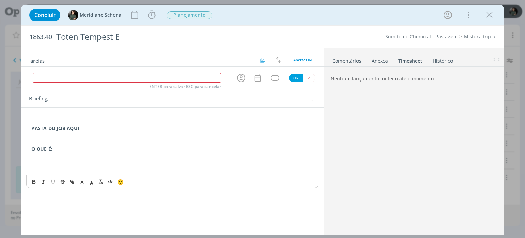
click at [68, 167] on p "dialog" at bounding box center [172, 169] width 282 height 7
click at [66, 153] on p "dialog" at bounding box center [172, 155] width 282 height 7
click at [64, 161] on p "dialog" at bounding box center [172, 162] width 282 height 7
click at [126, 161] on p "dialog" at bounding box center [172, 162] width 282 height 7
click at [112, 156] on p "Totens Tempest" at bounding box center [172, 155] width 282 height 7
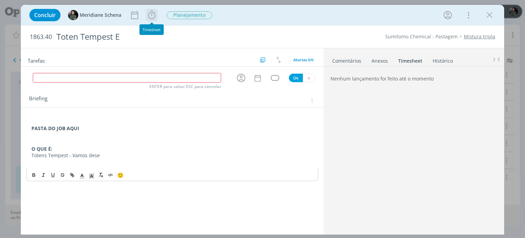
click at [149, 14] on icon "dialog" at bounding box center [151, 15] width 7 height 9
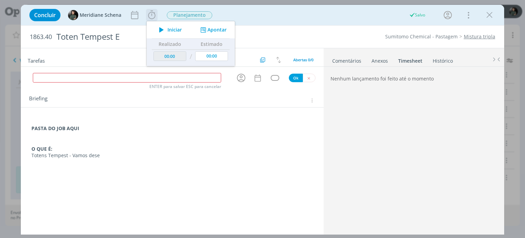
click at [175, 28] on span "Iniciar" at bounding box center [175, 29] width 14 height 5
click at [106, 155] on p "Totens Tempest - Vamos dese" at bounding box center [172, 155] width 282 height 7
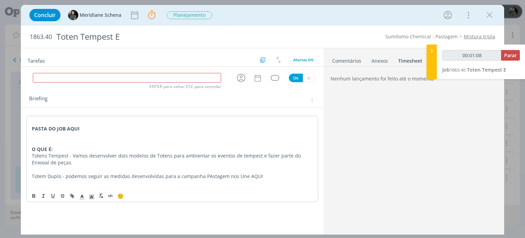
click at [208, 180] on p "dialog" at bounding box center [172, 183] width 281 height 7
click at [207, 175] on p "Totem Duplo - podemos seguir as medidas desenvolvidas para a campanha PAstagem …" at bounding box center [172, 176] width 281 height 7
click at [261, 175] on p "Totem Duplo - podemos seguir as medidas desenvolvidas para a campanha Pastagem …" at bounding box center [172, 176] width 281 height 7
click at [70, 193] on p "dialog" at bounding box center [172, 196] width 282 height 7
click at [59, 186] on p "Totem Trie" at bounding box center [172, 189] width 282 height 7
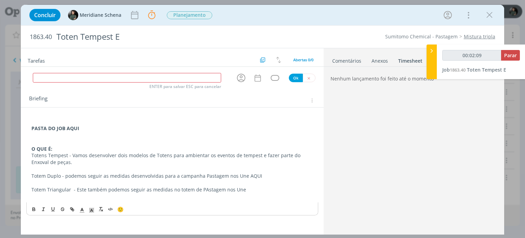
click at [202, 191] on p "Totem Triangular - Este também podemos seguir as medidas no totem de PAstagem n…" at bounding box center [172, 189] width 282 height 7
click at [174, 188] on p "Totem Triangular - Este também podemos seguir as medidas no totem de Pastagem n…" at bounding box center [172, 189] width 282 height 7
click at [300, 188] on p "Totem Triangular - Este também podemos seguir as medidas desenvolvidas para o t…" at bounding box center [172, 189] width 282 height 7
click at [318, 137] on div "PASTA DO JOB AQUI O QUE É: Totens Tempest - Vamos desenvolver dois modelos de T…" at bounding box center [172, 159] width 292 height 87
drag, startPoint x: 243, startPoint y: 174, endPoint x: 235, endPoint y: 182, distance: 11.1
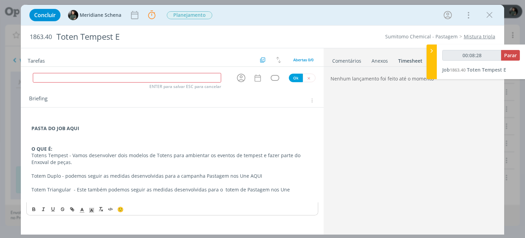
click at [259, 174] on p "Totem Duplo - podemos seguir as medidas desenvolvidas para a campanha Pastagem …" at bounding box center [172, 175] width 282 height 7
type input "00:08:29"
click at [71, 208] on icon "dialog" at bounding box center [71, 208] width 5 height 5
type input "AQUI"
type input "00:08:30"
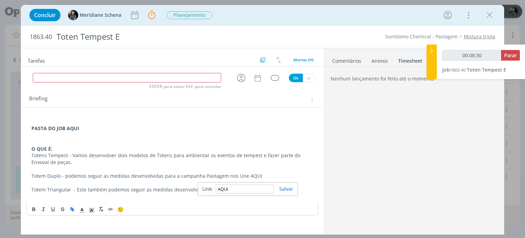
paste input "https://sobeae.sharepoint.com/:f:/s/SOBEAE/EhN16V1sva5Go2ojWaECaUsBAjNIci2PMSKD…"
type input "https://sobeae.sharepoint.com/:f:/s/SOBEAE/EhN16V1sva5Go2ojWaECaUsBAjNIci2PMSKD…"
type input "00:08:32"
type input "https://sobeae.sharepoint.com/:f:/s/SOBEAE/EhN16V1sva5Go2ojWaECaUsBAjNIci2PMSKD…"
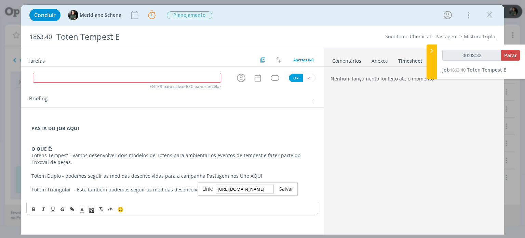
click at [285, 188] on link "dialog" at bounding box center [283, 188] width 19 height 6
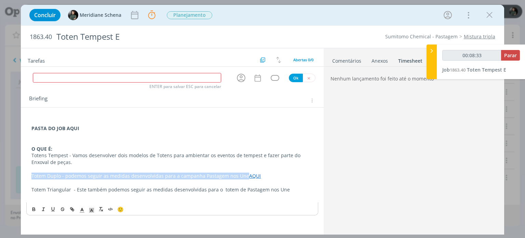
click at [283, 172] on p "Totem Duplo - podemos seguir as medidas desenvolvidas para a campanha Pastagem …" at bounding box center [172, 175] width 282 height 7
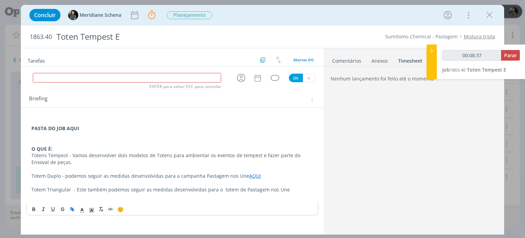
click at [291, 187] on p "Totem Triangular - Este também podemos seguir as medidas desenvolvidas para o t…" at bounding box center [172, 189] width 282 height 7
click at [280, 192] on p "Totem Triangular - Este também podemos seguir as medidas desenvolvidas para o t…" at bounding box center [172, 189] width 282 height 7
drag, startPoint x: 285, startPoint y: 187, endPoint x: 298, endPoint y: 185, distance: 13.8
click at [298, 186] on p "Totem Triangular - Este também podemos seguir as medidas desenvolvidas para o t…" at bounding box center [172, 189] width 282 height 7
type input "00:11:26"
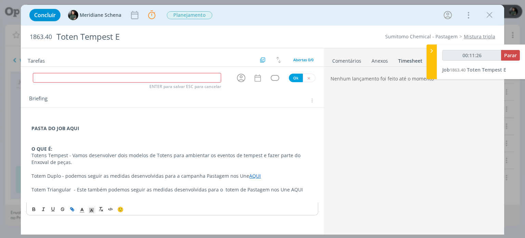
click at [73, 207] on icon "dialog" at bounding box center [71, 208] width 5 height 5
type input "AQUI"
type input "00:11:27"
paste input "https://sobeae.sharepoint.com/:f:/s/SOBEAE/EiL9yOPud1xLvdo0Vl3RPTcBK96ZGSF1FN2c…"
type input "https://sobeae.sharepoint.com/:f:/s/SOBEAE/EiL9yOPud1xLvdo0Vl3RPTcBK96ZGSF1FN2c…"
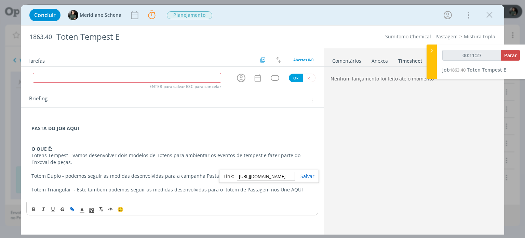
scroll to position [0, 175]
type input "00:11:28"
type input "https://sobeae.sharepoint.com/:f:/s/SOBEAE/EiL9yOPud1xLvdo0Vl3RPTcBK96ZGSF1FN2c…"
click at [302, 175] on link "dialog" at bounding box center [304, 176] width 19 height 6
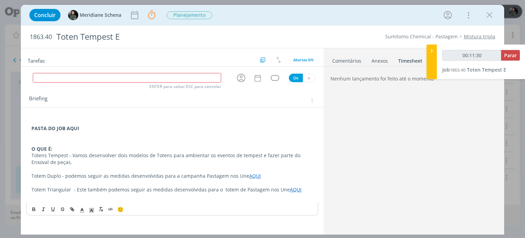
click at [263, 209] on div "🙂" at bounding box center [172, 208] width 291 height 13
click at [238, 77] on icon "dialog" at bounding box center [241, 78] width 11 height 11
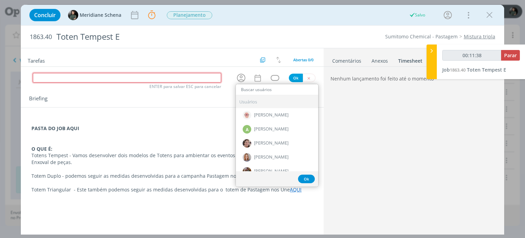
click at [136, 75] on input "dialog" at bounding box center [127, 78] width 188 height 10
type input "00:11:39"
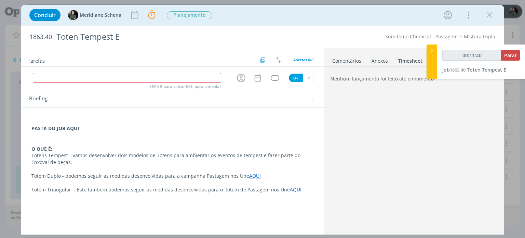
type input "00:11:41"
type input "d"
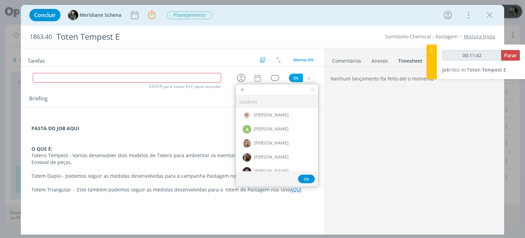
type input "00:11:43"
click at [100, 78] on input "dialog" at bounding box center [127, 78] width 188 height 10
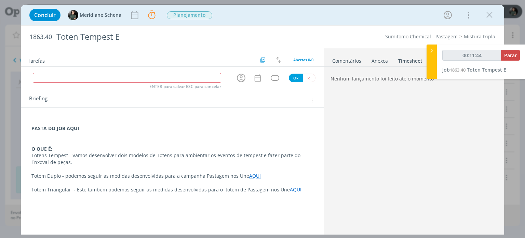
type input "00:11:45"
click at [100, 78] on input "dialog" at bounding box center [127, 78] width 188 height 10
type input "D"
type input "00:11:46"
type input "Dire"
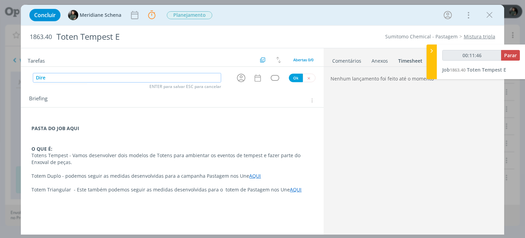
type input "00:11:47"
type input "Direção d"
type input "00:11:48"
type input "Direção de arte"
type input "00:11:49"
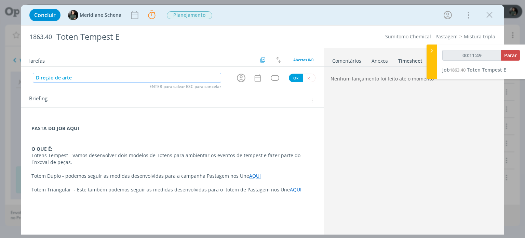
type input "Direção de arte"
type input "00:11:51"
click at [277, 80] on div "dialog" at bounding box center [275, 78] width 9 height 6
type input "Direção de arte"
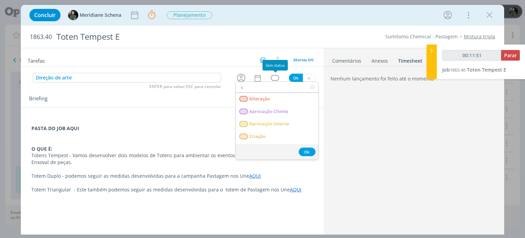
type input "cr"
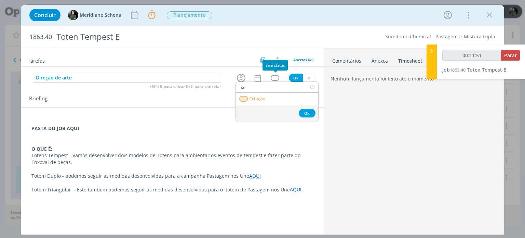
type input "00:11:52"
type input "cr"
click at [262, 96] on span "Criação" at bounding box center [258, 98] width 16 height 5
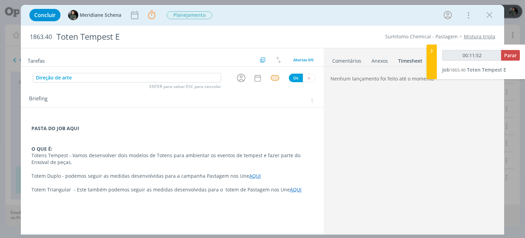
type input "00:11:53"
click at [291, 78] on button "Ok" at bounding box center [296, 78] width 14 height 9
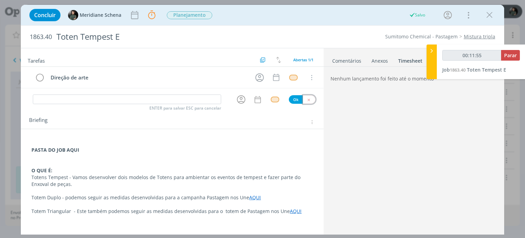
click at [308, 99] on icon "dialog" at bounding box center [309, 99] width 4 height 4
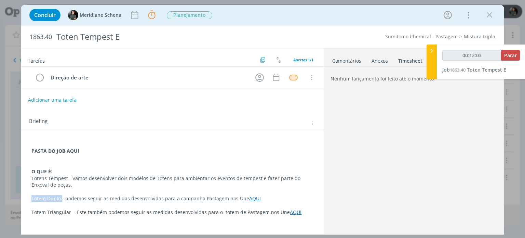
drag, startPoint x: 61, startPoint y: 197, endPoint x: 37, endPoint y: 209, distance: 27.4
click at [31, 199] on p "Totem Duplo - podemos seguir as medidas desenvolvidas para a campanha Pastagem …" at bounding box center [172, 198] width 282 height 7
click at [32, 223] on icon "dialog" at bounding box center [33, 224] width 5 height 5
click at [54, 209] on p "Totem Triangular - Este também podemos seguir as medidas desenvolvidas para o t…" at bounding box center [172, 212] width 281 height 7
drag, startPoint x: 71, startPoint y: 212, endPoint x: 29, endPoint y: 214, distance: 42.1
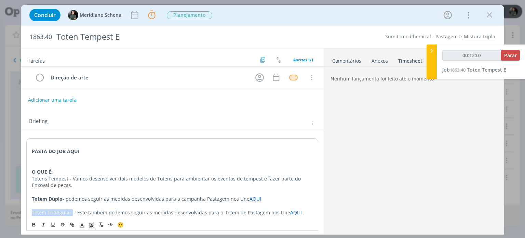
click at [29, 214] on div "PASTA DO JOB AQUI O QUE É: Totens Tempest - Vamos desenvolver dois modelos de T…" at bounding box center [172, 181] width 292 height 87
click at [32, 224] on icon "dialog" at bounding box center [33, 224] width 5 height 5
click at [81, 196] on p "Totem Duplo - podemos seguir as medidas desenvolvidas para a campanha Pastagem …" at bounding box center [172, 198] width 281 height 7
click at [517, 53] on button "Parar" at bounding box center [510, 55] width 19 height 11
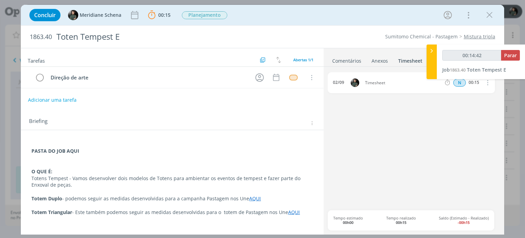
type input "00:15:00"
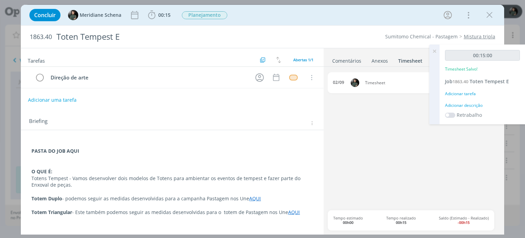
click at [92, 144] on p "dialog" at bounding box center [172, 144] width 282 height 7
click at [89, 150] on p "PASTA DO JOB AQUI" at bounding box center [172, 151] width 281 height 7
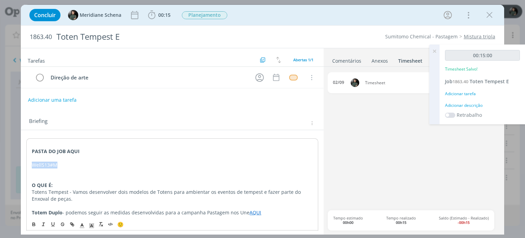
drag, startPoint x: 64, startPoint y: 164, endPoint x: 30, endPoint y: 162, distance: 33.2
click at [30, 162] on div "PASTA DO JOB AQUI WellS13#M O QUE É: Totens Tempest - Vamos desenvolver dois mo…" at bounding box center [172, 188] width 292 height 100
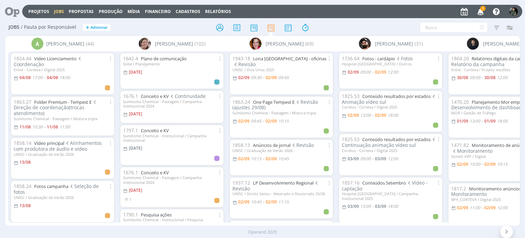
click at [480, 11] on icon "button" at bounding box center [481, 11] width 12 height 12
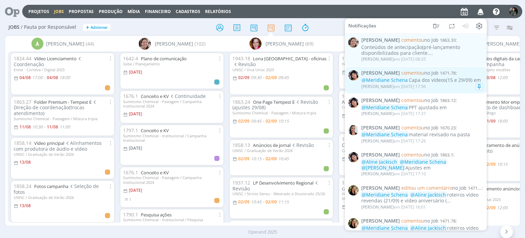
click at [449, 81] on div "@Meridiane Schena Capa dos vídeos(15 e 29/09) em" at bounding box center [423, 80] width 122 height 6
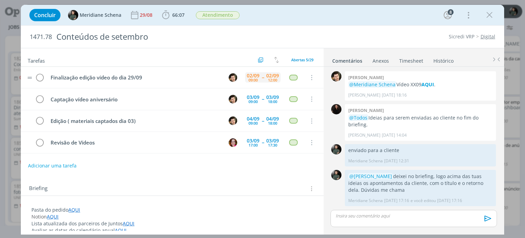
scroll to position [960, 0]
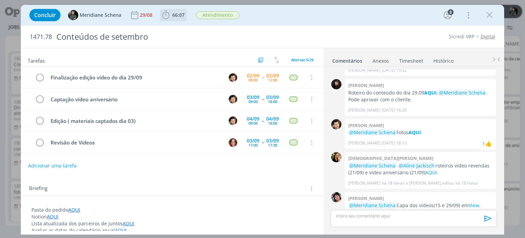
click at [178, 15] on span "66:07" at bounding box center [178, 15] width 12 height 6
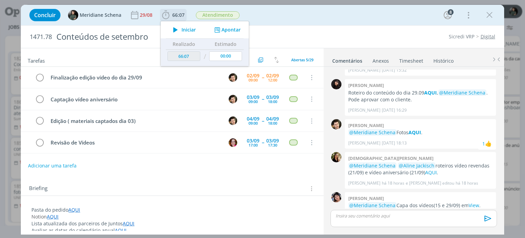
click at [183, 28] on span "Iniciar" at bounding box center [189, 29] width 14 height 5
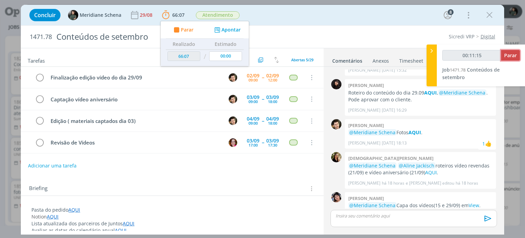
click at [508, 58] on button "Parar" at bounding box center [510, 55] width 19 height 11
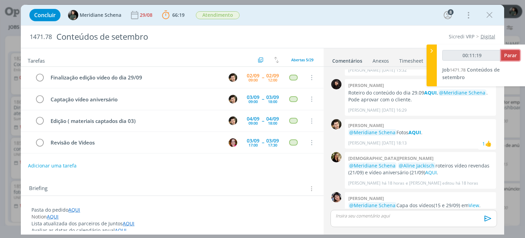
click at [510, 57] on span "Parar" at bounding box center [511, 55] width 13 height 6
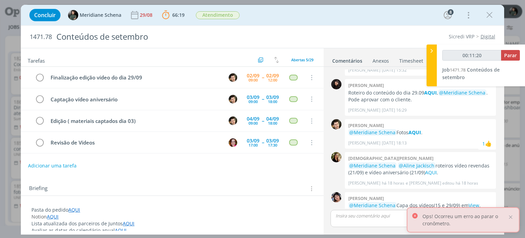
type input "00:12:00"
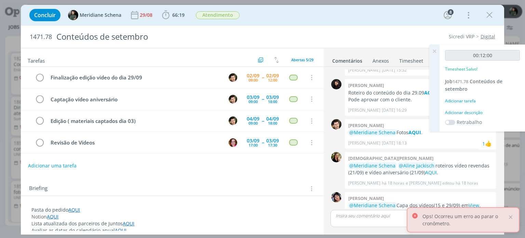
click at [465, 110] on div "Adicionar descrição" at bounding box center [482, 112] width 75 height 6
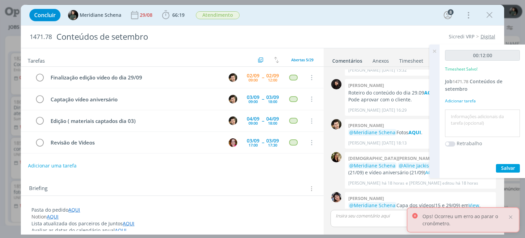
click at [436, 51] on icon at bounding box center [435, 50] width 12 height 13
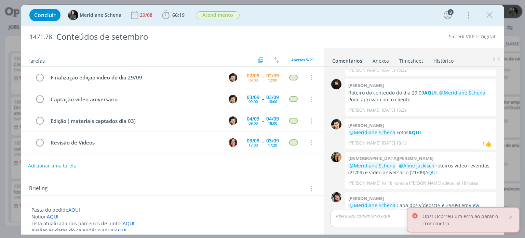
click at [473, 202] on link "View" at bounding box center [474, 205] width 11 height 6
click at [373, 213] on p "dialog" at bounding box center [413, 215] width 155 height 6
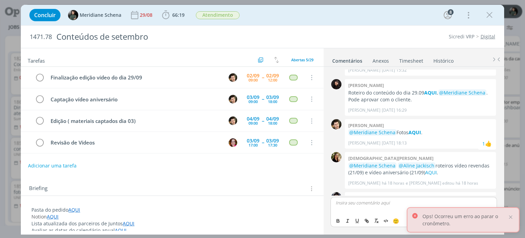
scroll to position [973, 0]
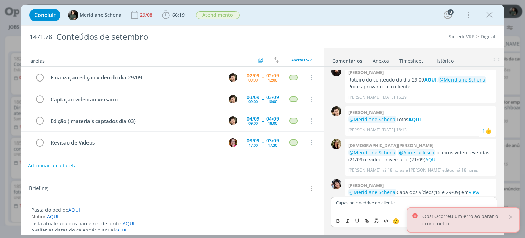
click at [510, 218] on div at bounding box center [511, 217] width 6 height 6
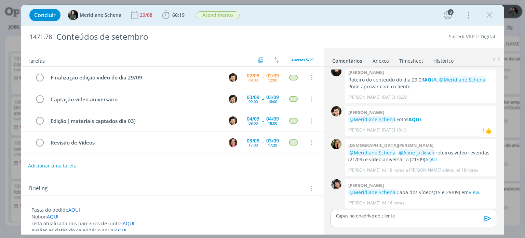
scroll to position [960, 0]
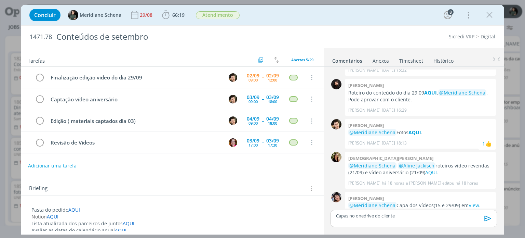
click at [486, 219] on icon "dialog" at bounding box center [488, 218] width 10 height 10
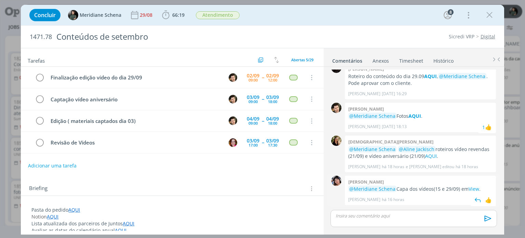
scroll to position [986, 0]
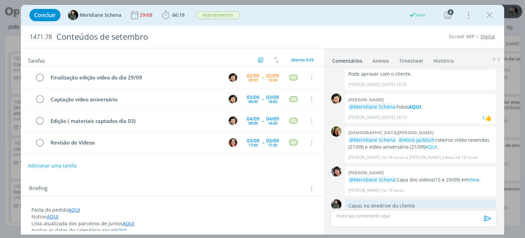
click at [417, 60] on link "Timesheet" at bounding box center [411, 59] width 25 height 10
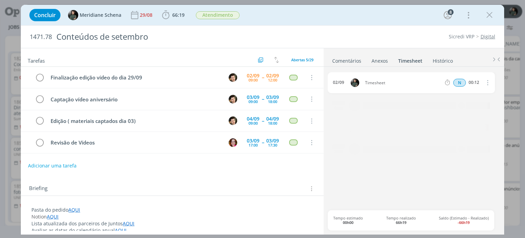
click at [487, 83] on icon "dialog" at bounding box center [488, 82] width 8 height 8
click at [470, 104] on link "Editar" at bounding box center [468, 105] width 54 height 11
click at [391, 84] on div "Timesheet" at bounding box center [383, 83] width 37 height 8
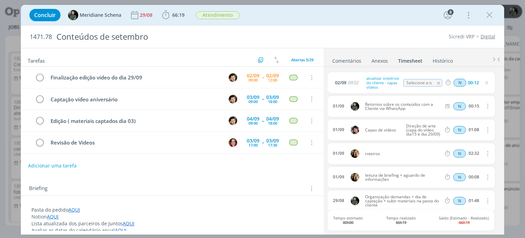
click at [486, 83] on icon "dialog" at bounding box center [486, 82] width 5 height 5
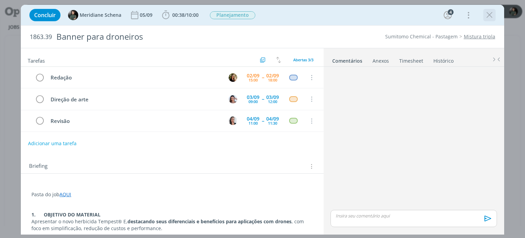
click at [492, 14] on icon "dialog" at bounding box center [490, 15] width 10 height 10
